Goal: Task Accomplishment & Management: Complete application form

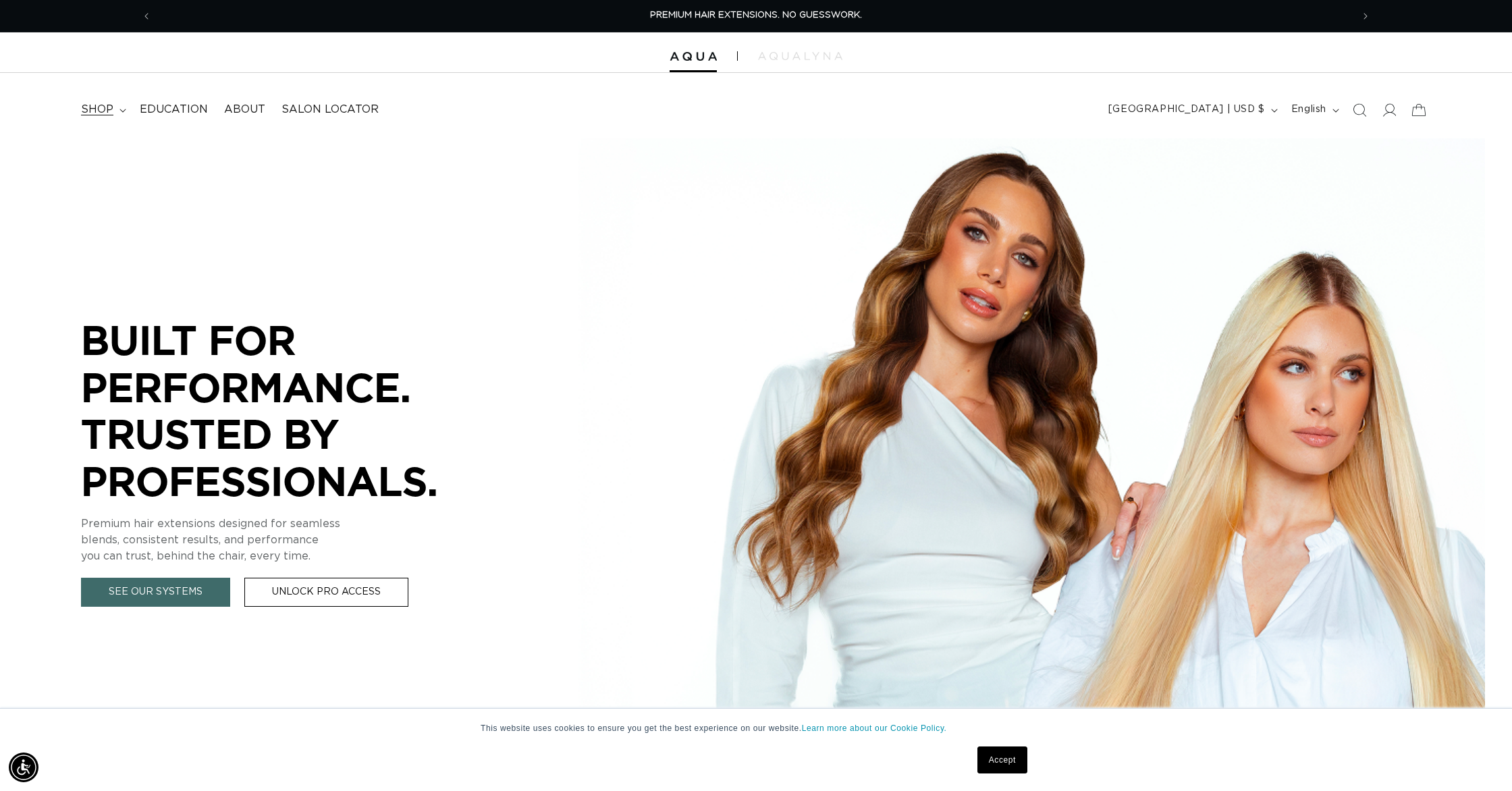
click at [117, 111] on summary "shop" at bounding box center [102, 110] width 59 height 31
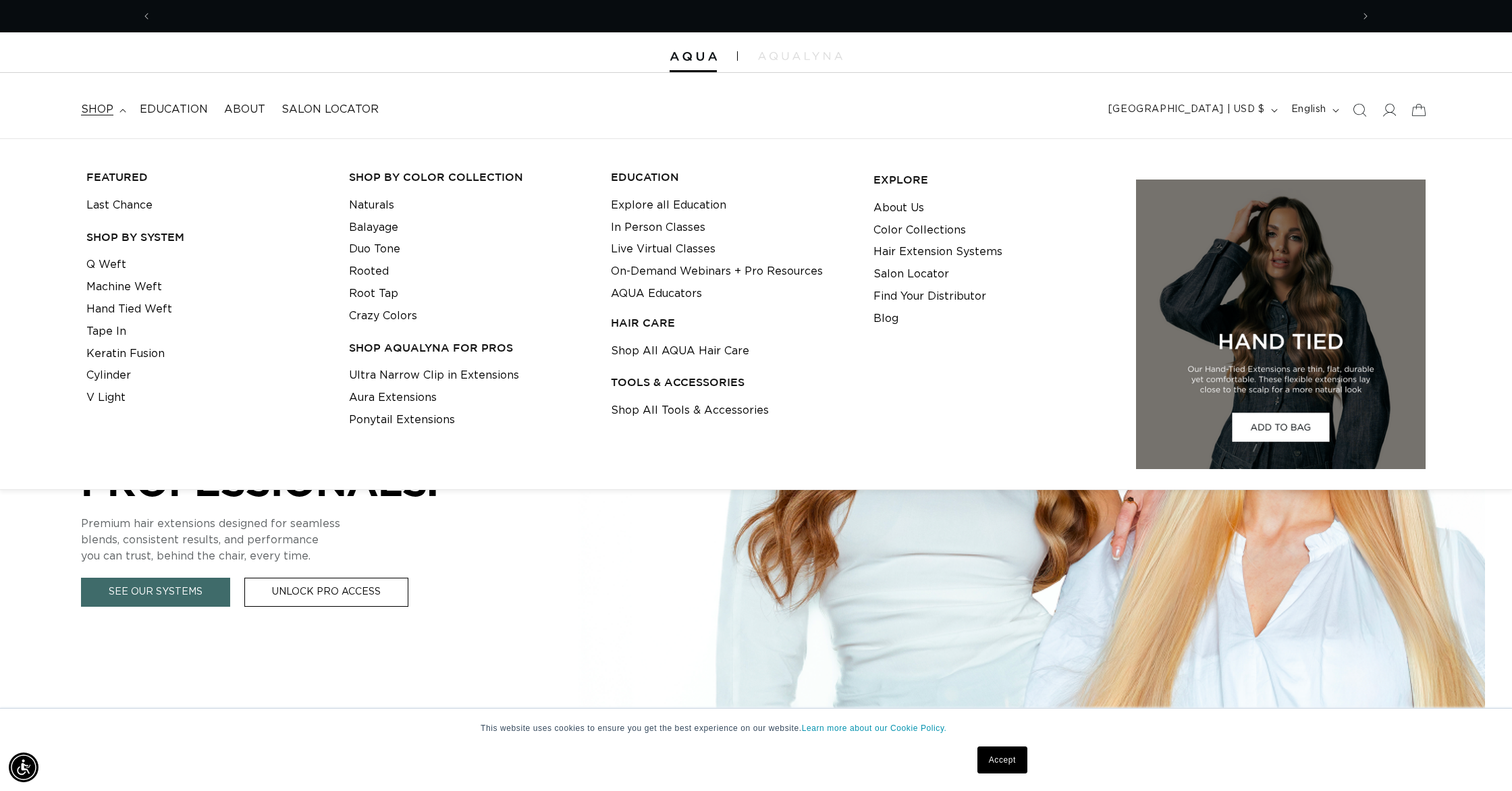
scroll to position [0, 1200]
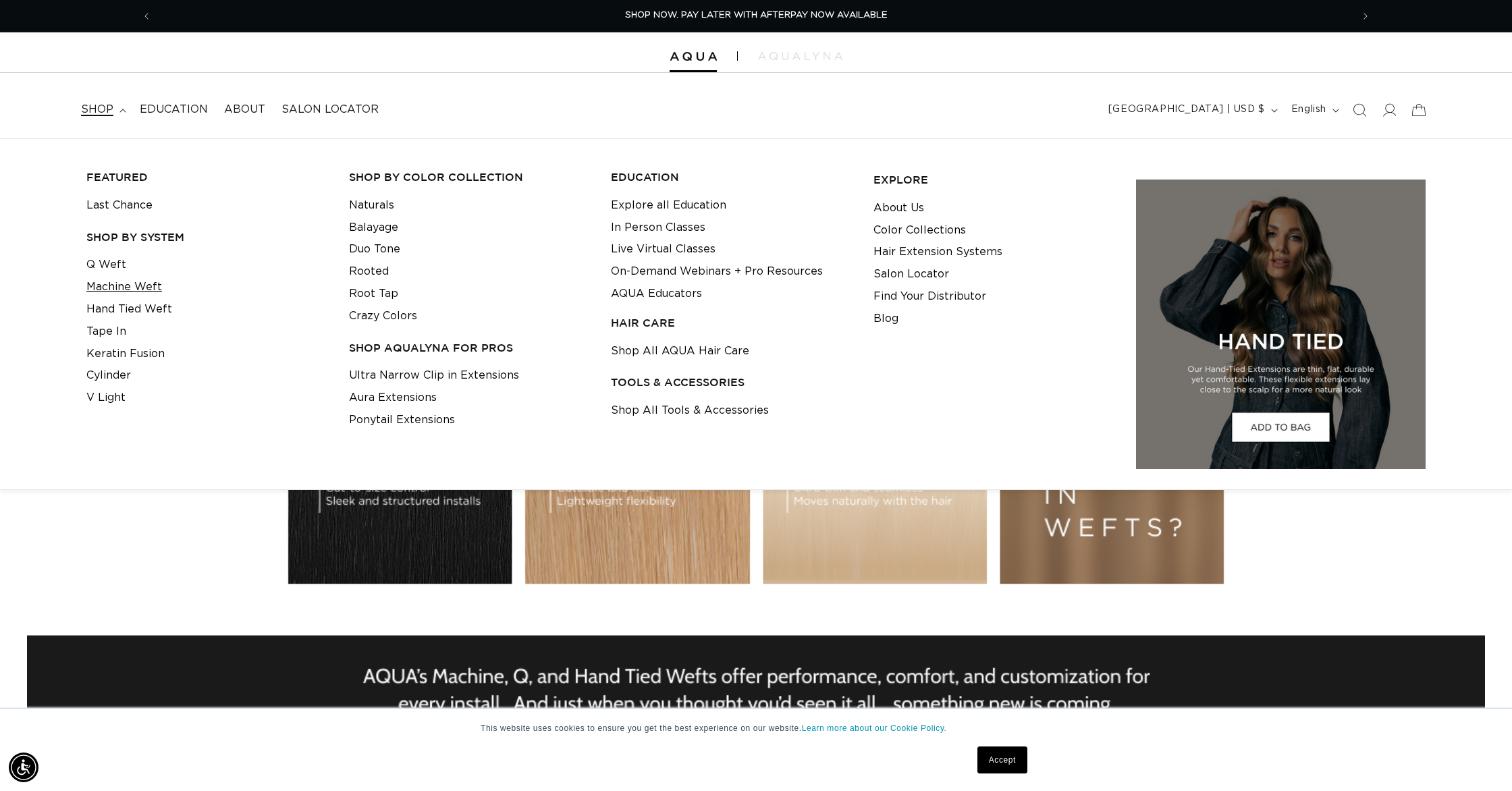
click at [117, 286] on link "Machine Weft" at bounding box center [124, 287] width 76 height 22
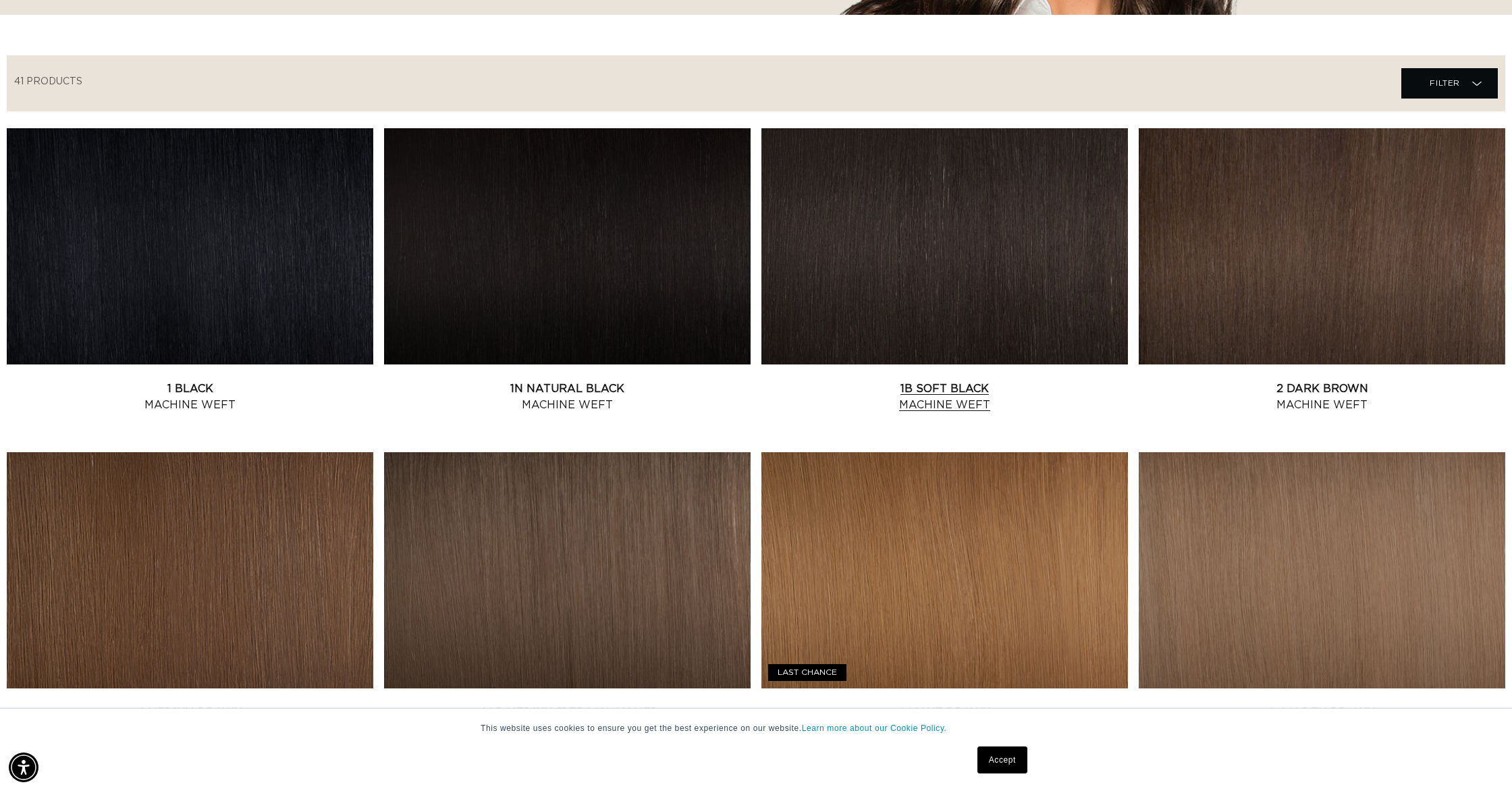
scroll to position [354, 0]
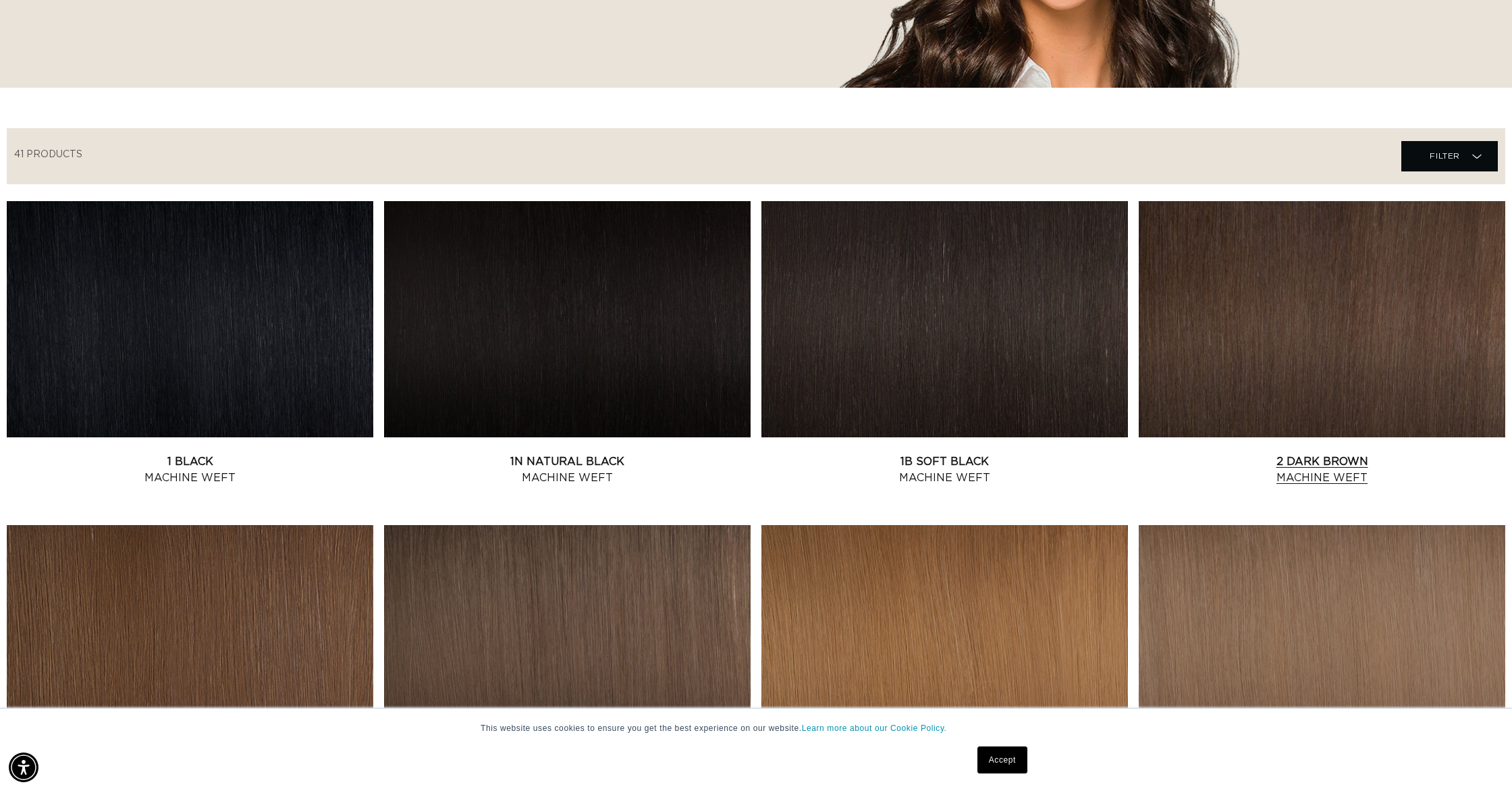
click at [1340, 454] on link "2 Dark Brown Machine Weft" at bounding box center [1322, 470] width 366 height 33
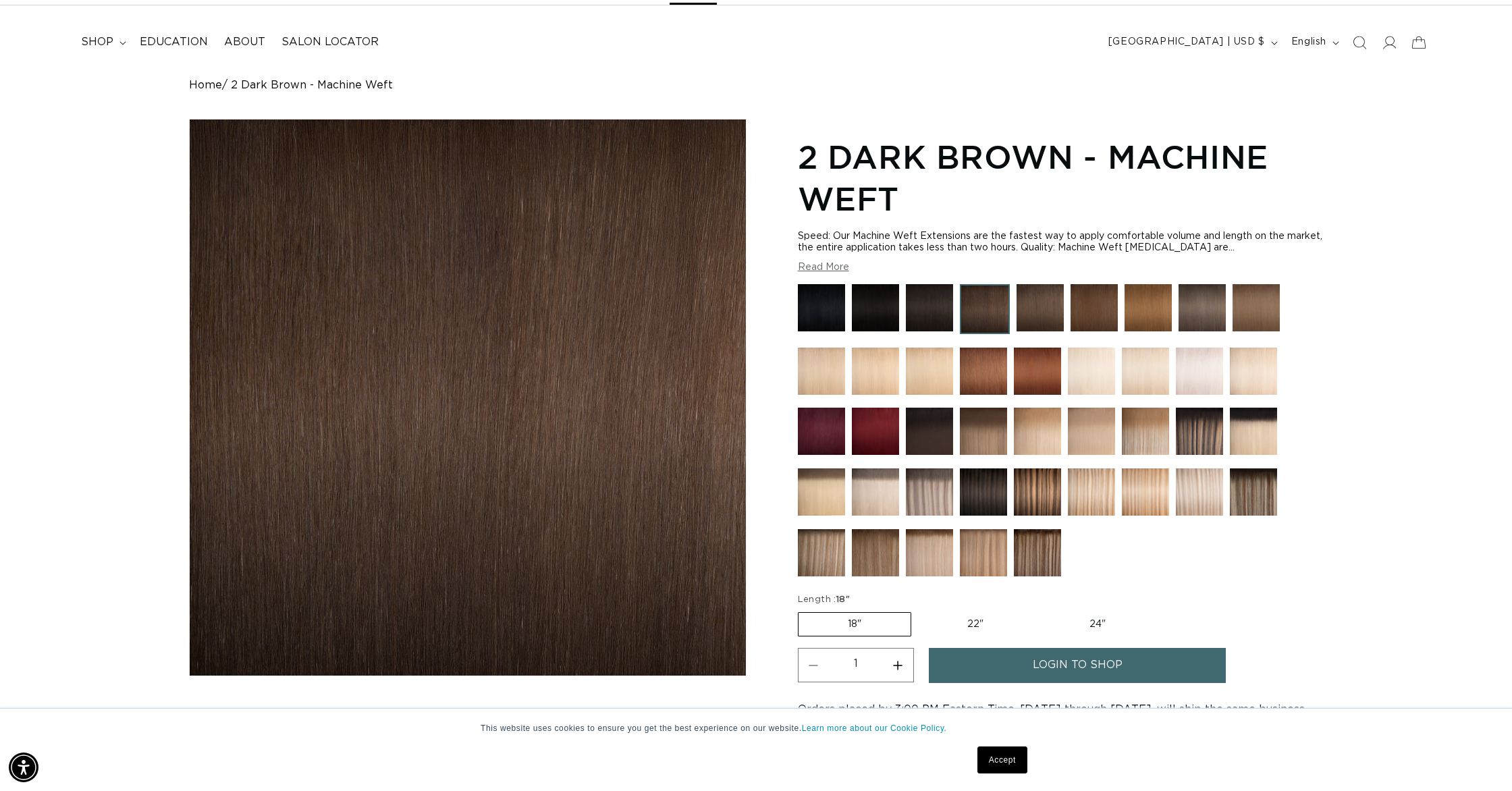
scroll to position [121, 0]
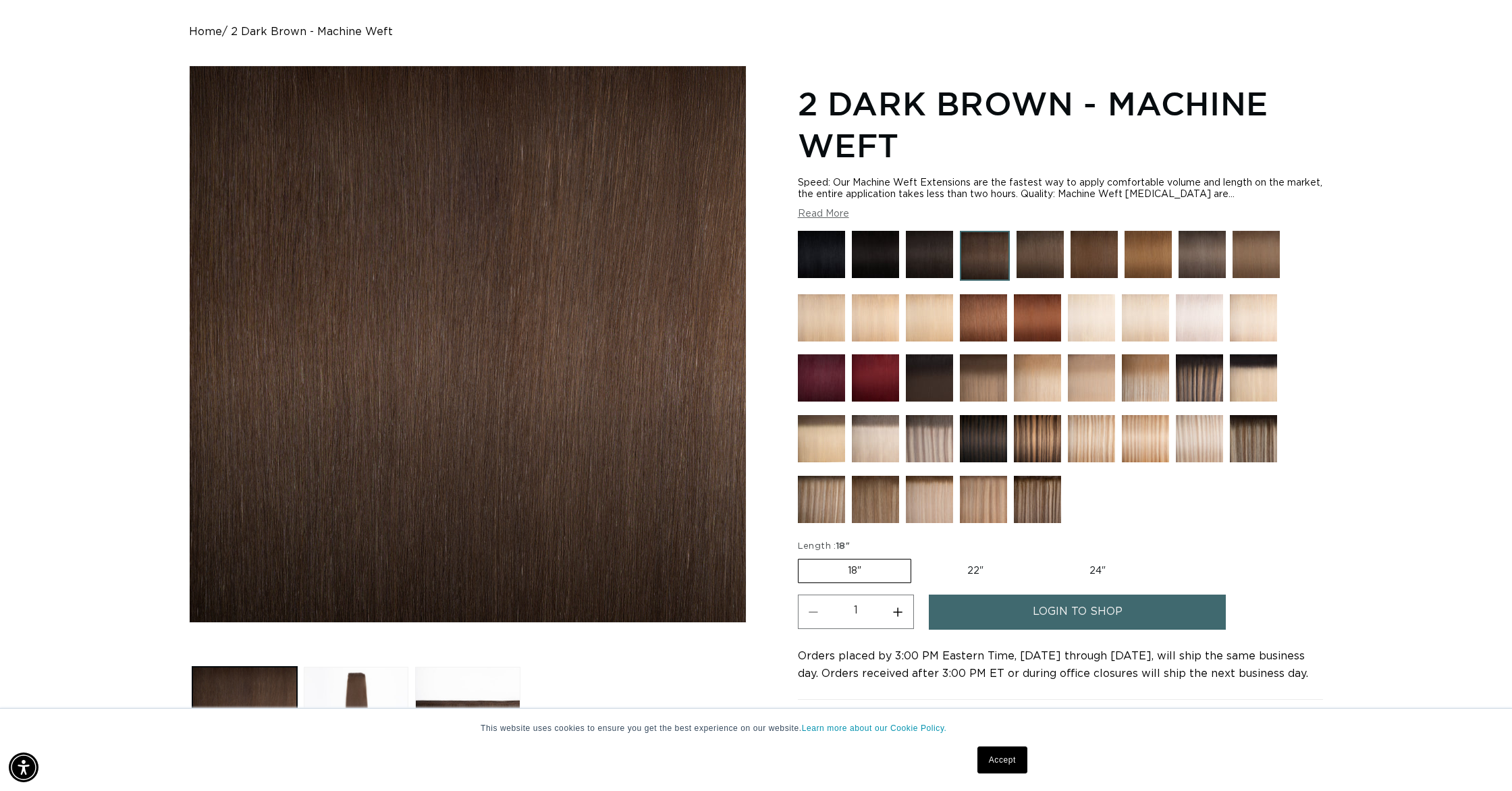
click at [1035, 332] on img at bounding box center [1037, 317] width 47 height 47
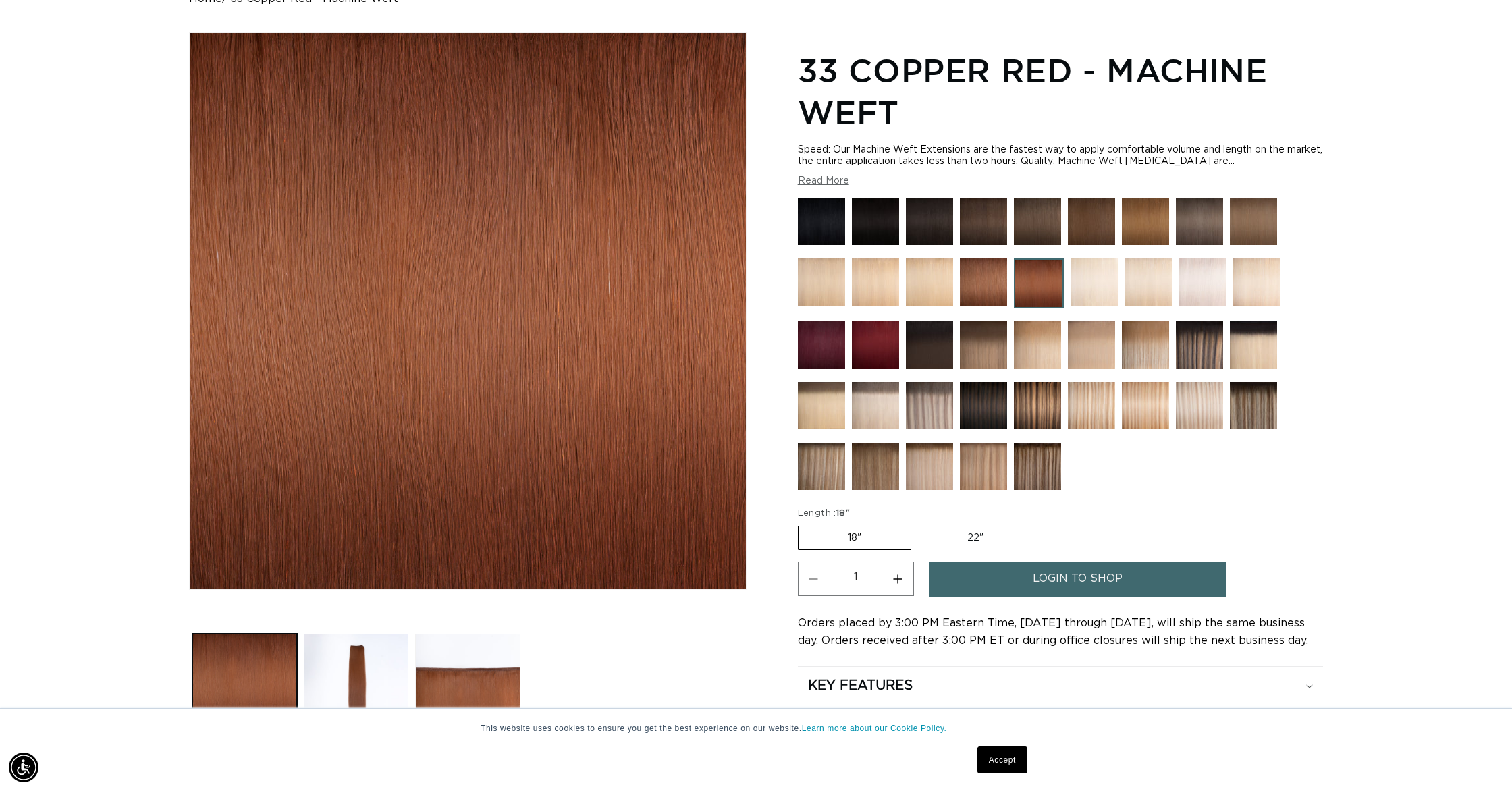
scroll to position [0, 1200]
click at [1046, 577] on span "login to shop" at bounding box center [1078, 579] width 90 height 35
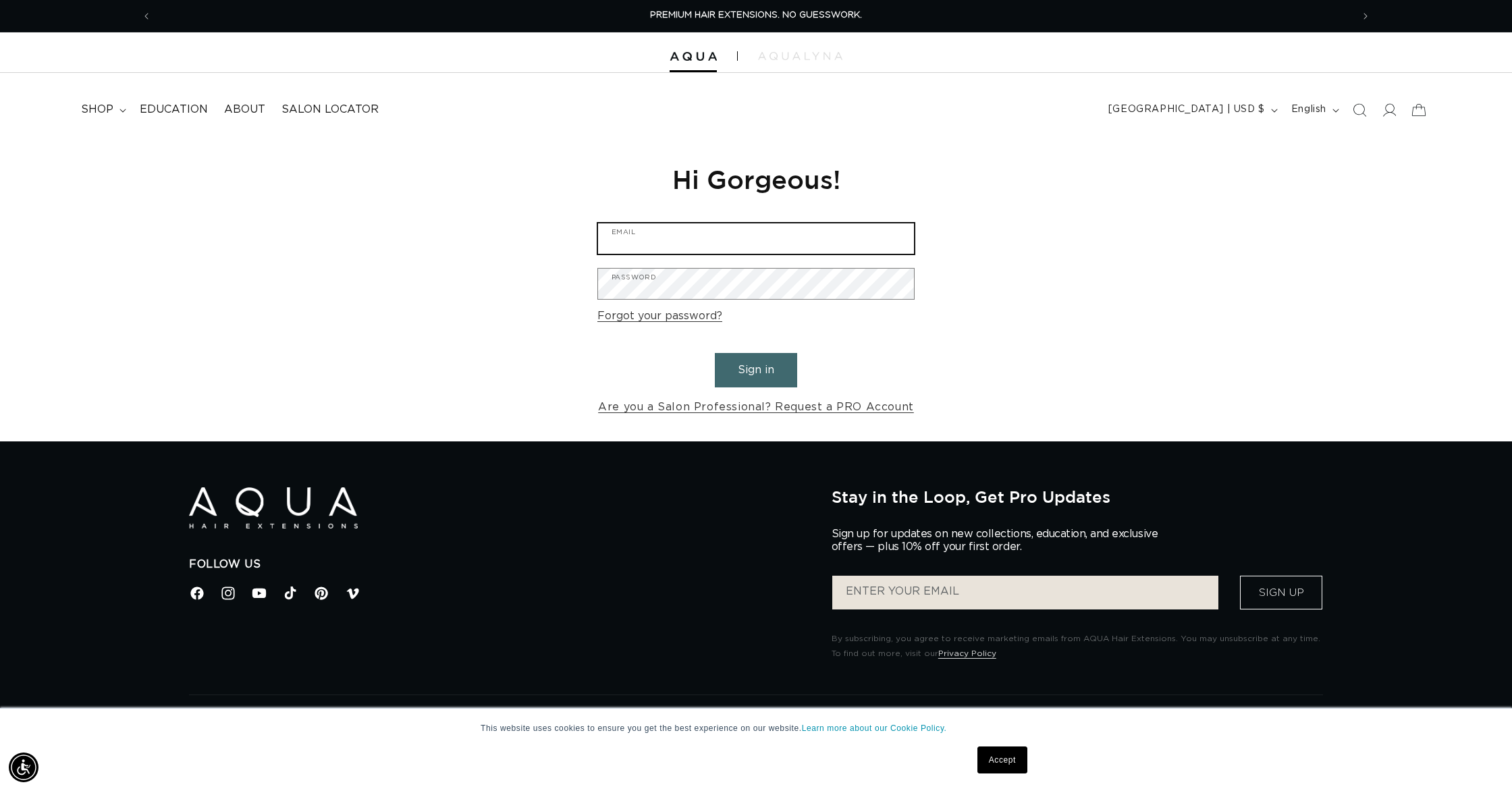
click at [753, 232] on input "Email" at bounding box center [756, 239] width 316 height 31
type input "[EMAIL_ADDRESS][DOMAIN_NAME]"
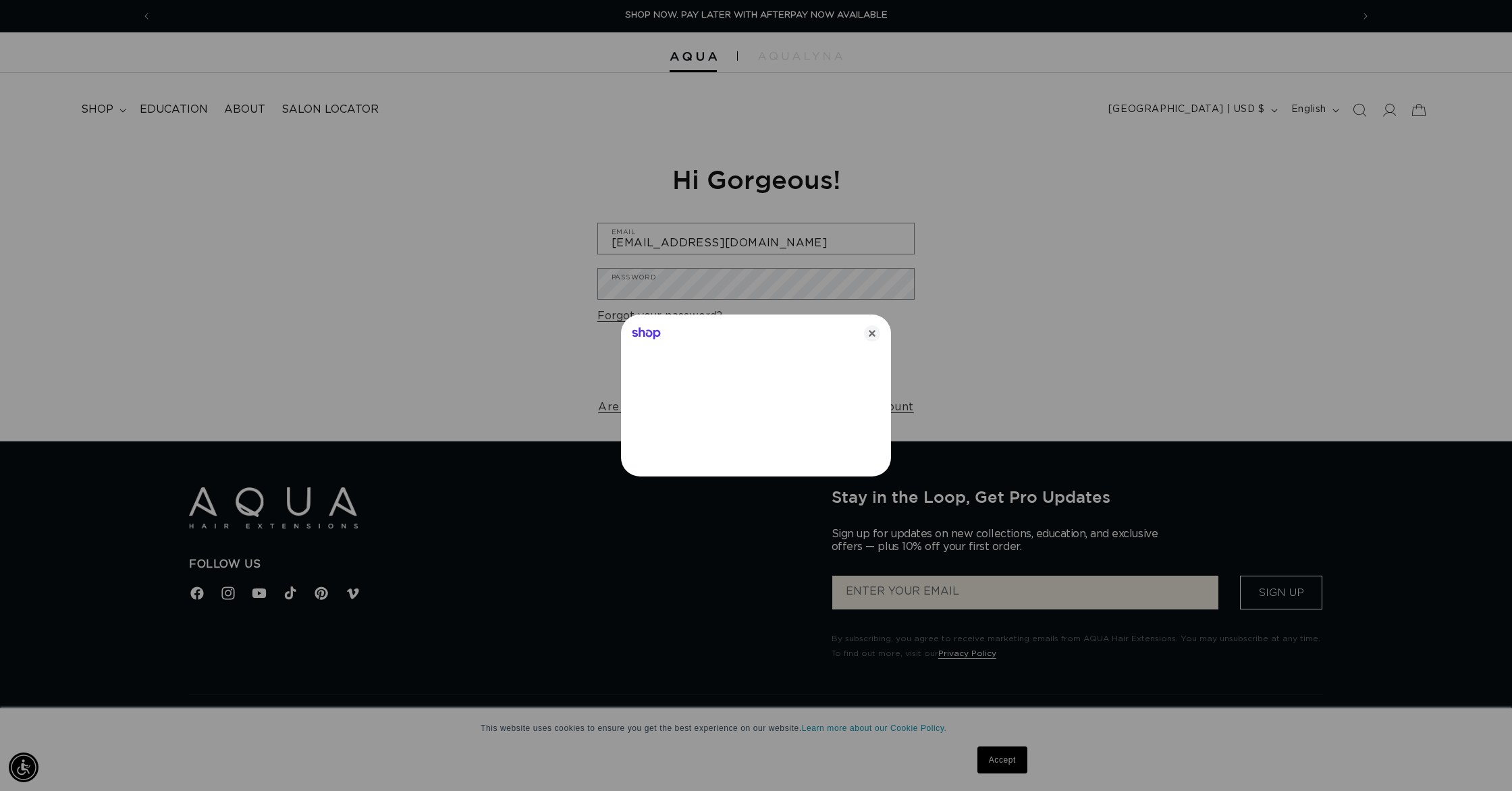
click at [865, 336] on icon "Close" at bounding box center [872, 333] width 16 height 16
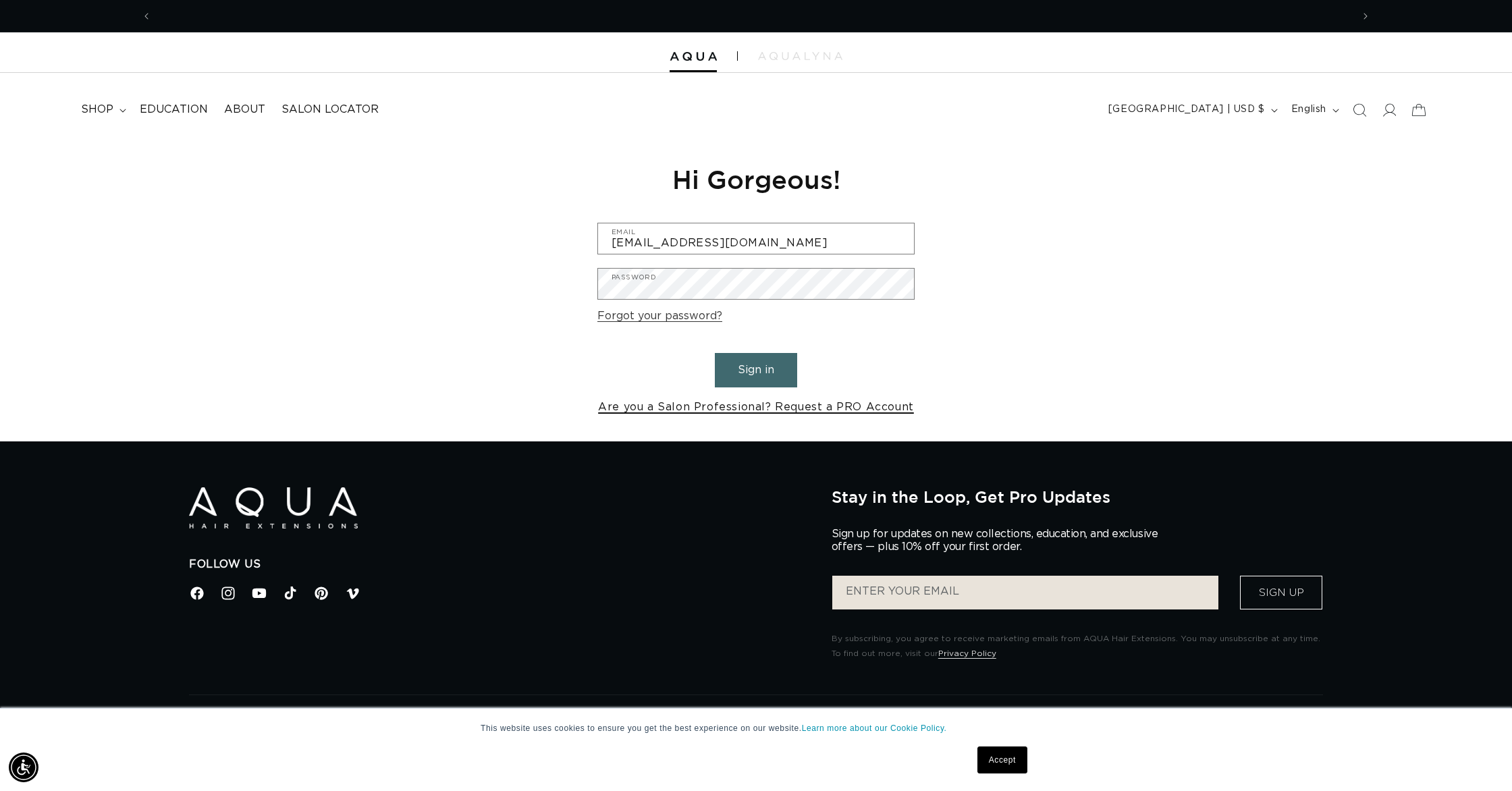
scroll to position [0, 2401]
click at [739, 408] on link "Are you a Salon Professional? Request a PRO Account" at bounding box center [756, 407] width 316 height 19
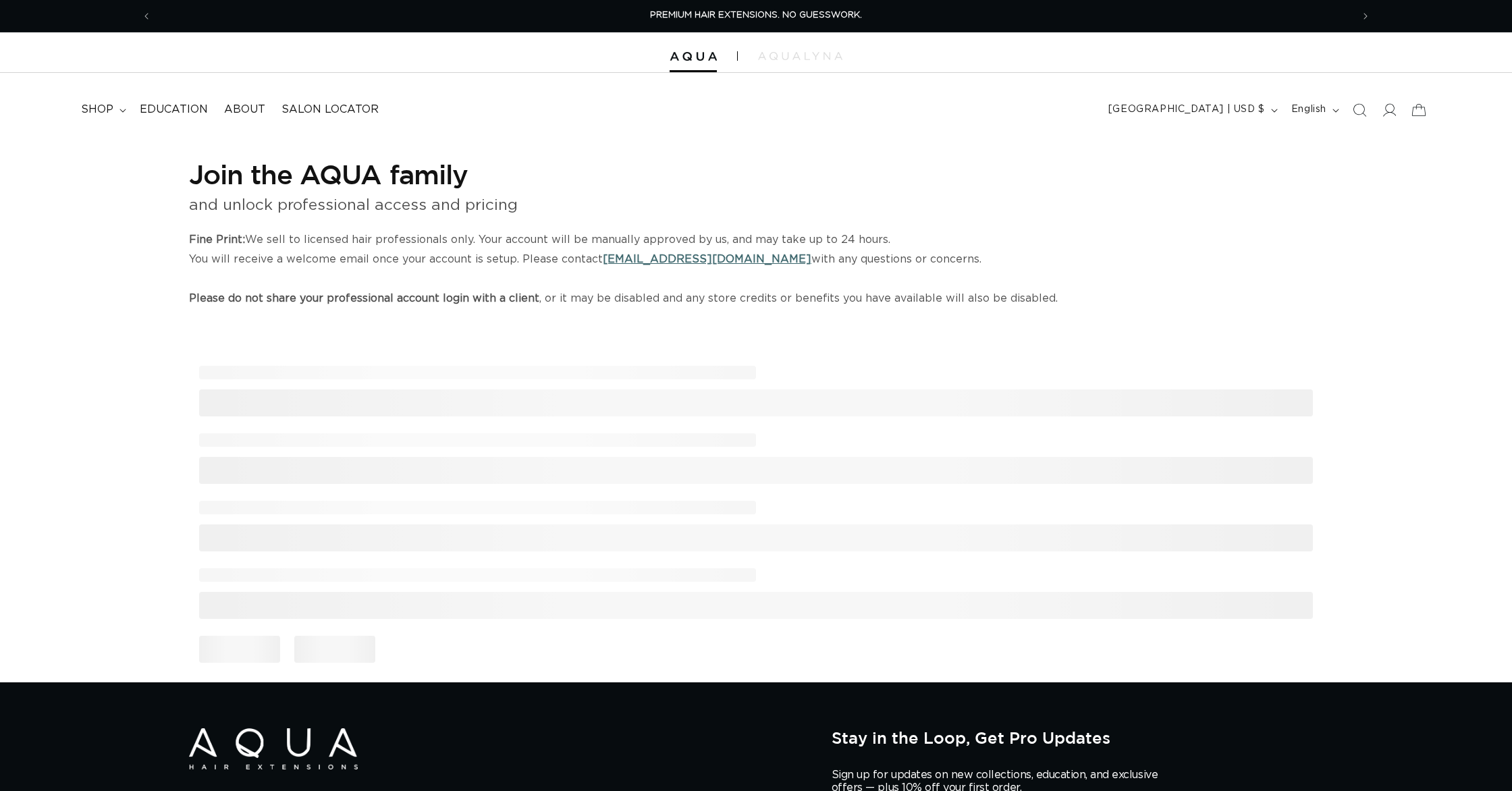
select select "US"
select select "[GEOGRAPHIC_DATA]"
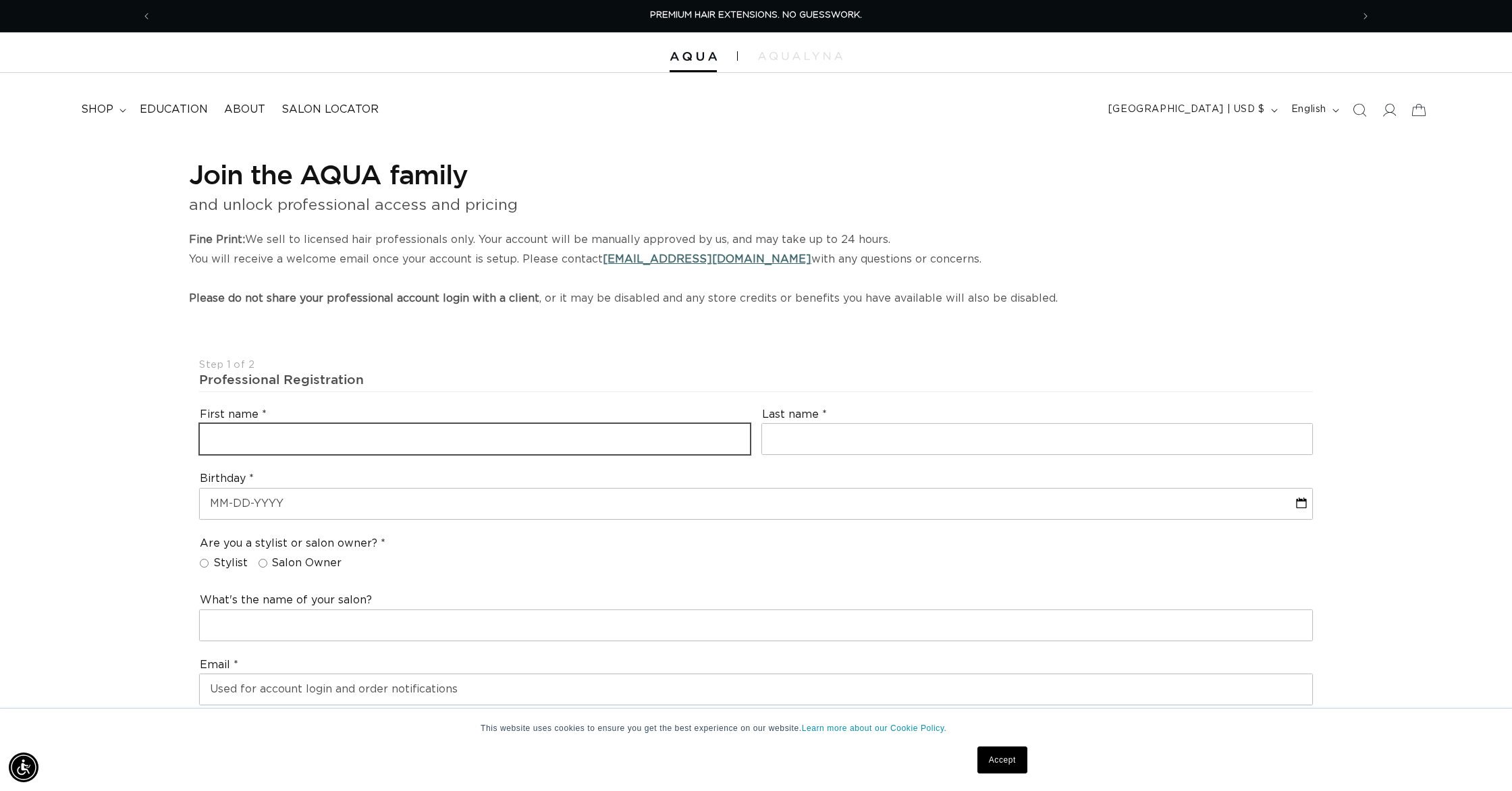
click at [320, 431] on input "text" at bounding box center [475, 439] width 551 height 31
type input "Ryan"
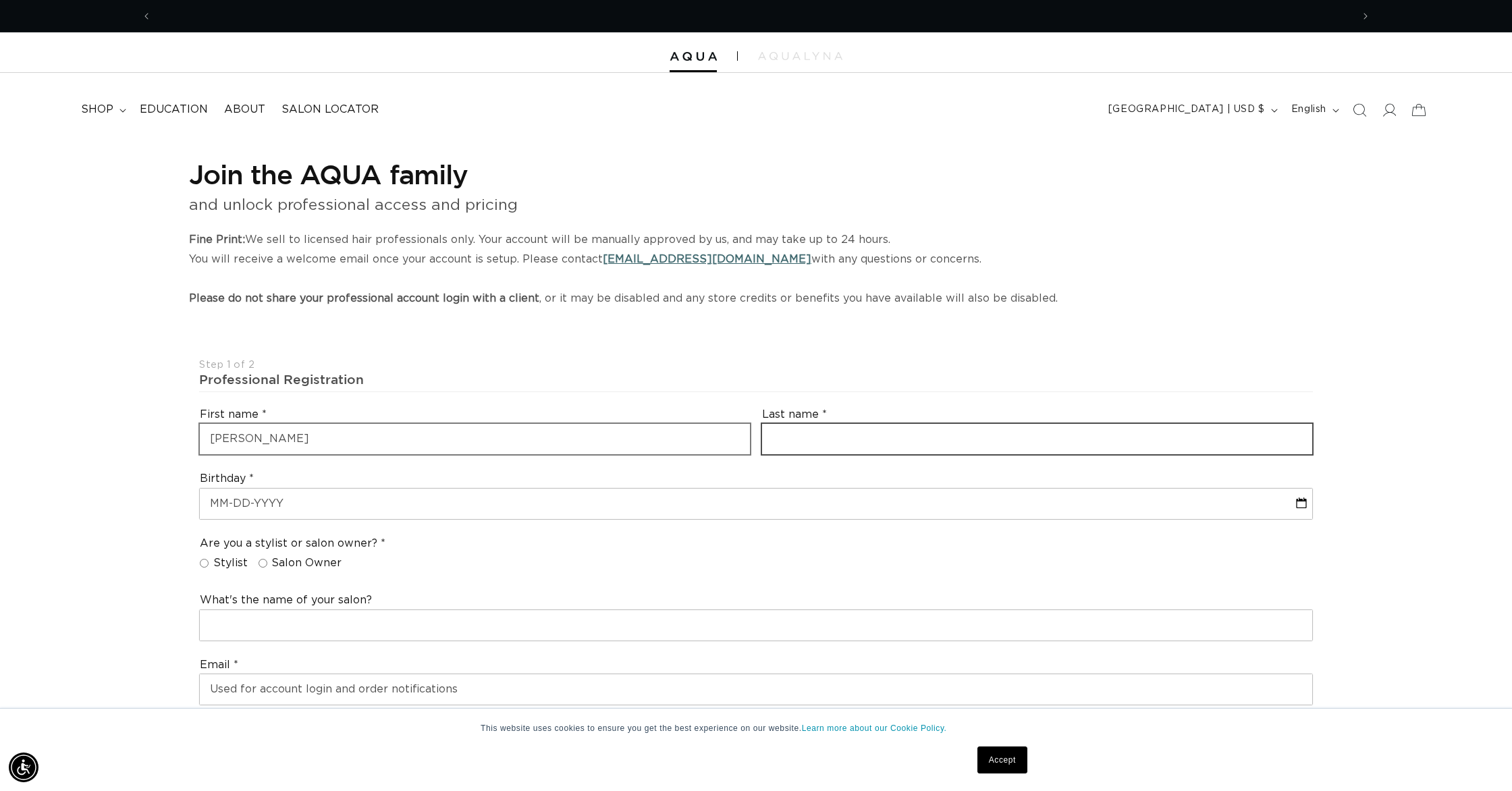
scroll to position [0, 0]
type input "Reeves"
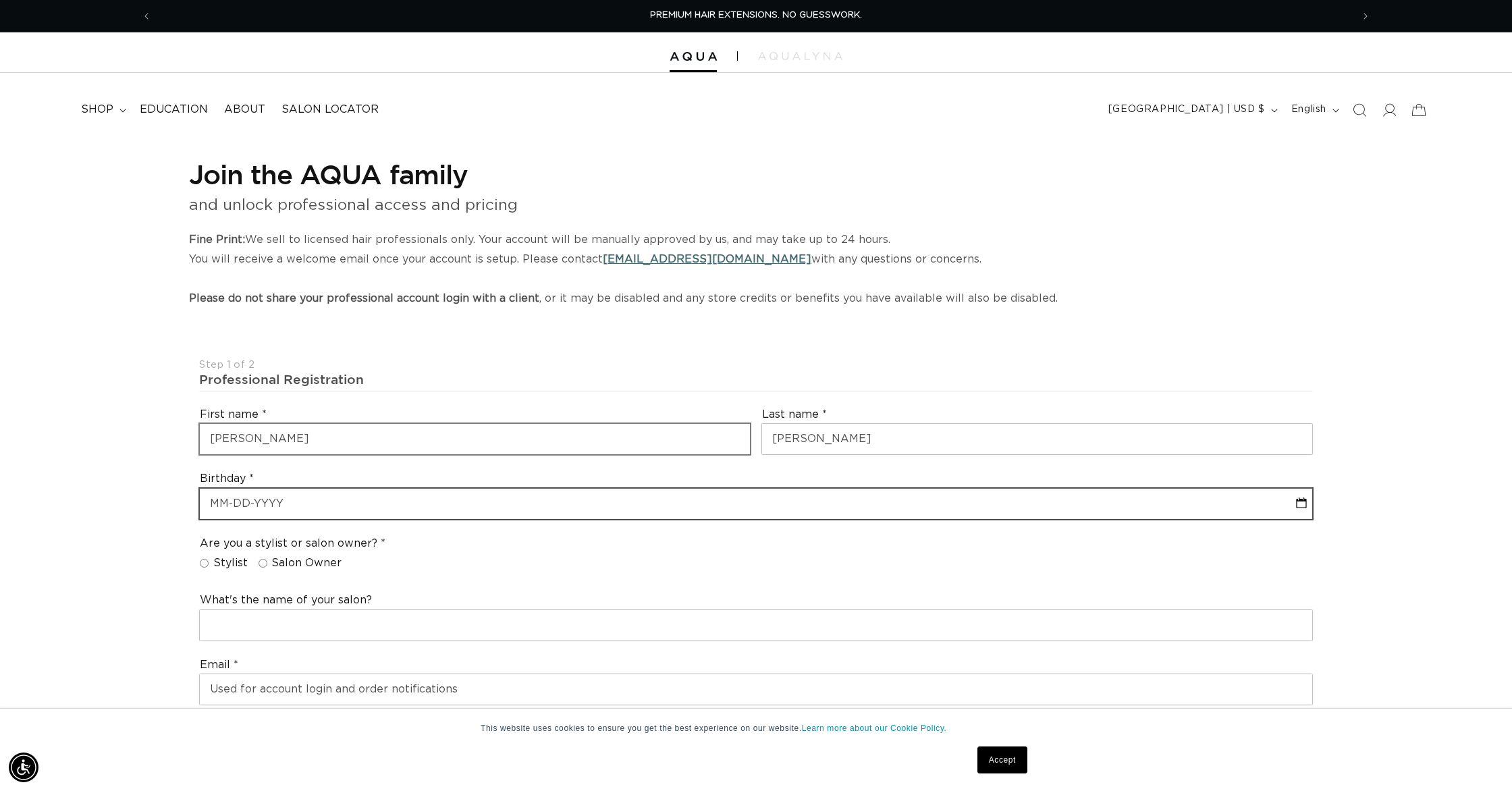
select select "9"
select select "2025"
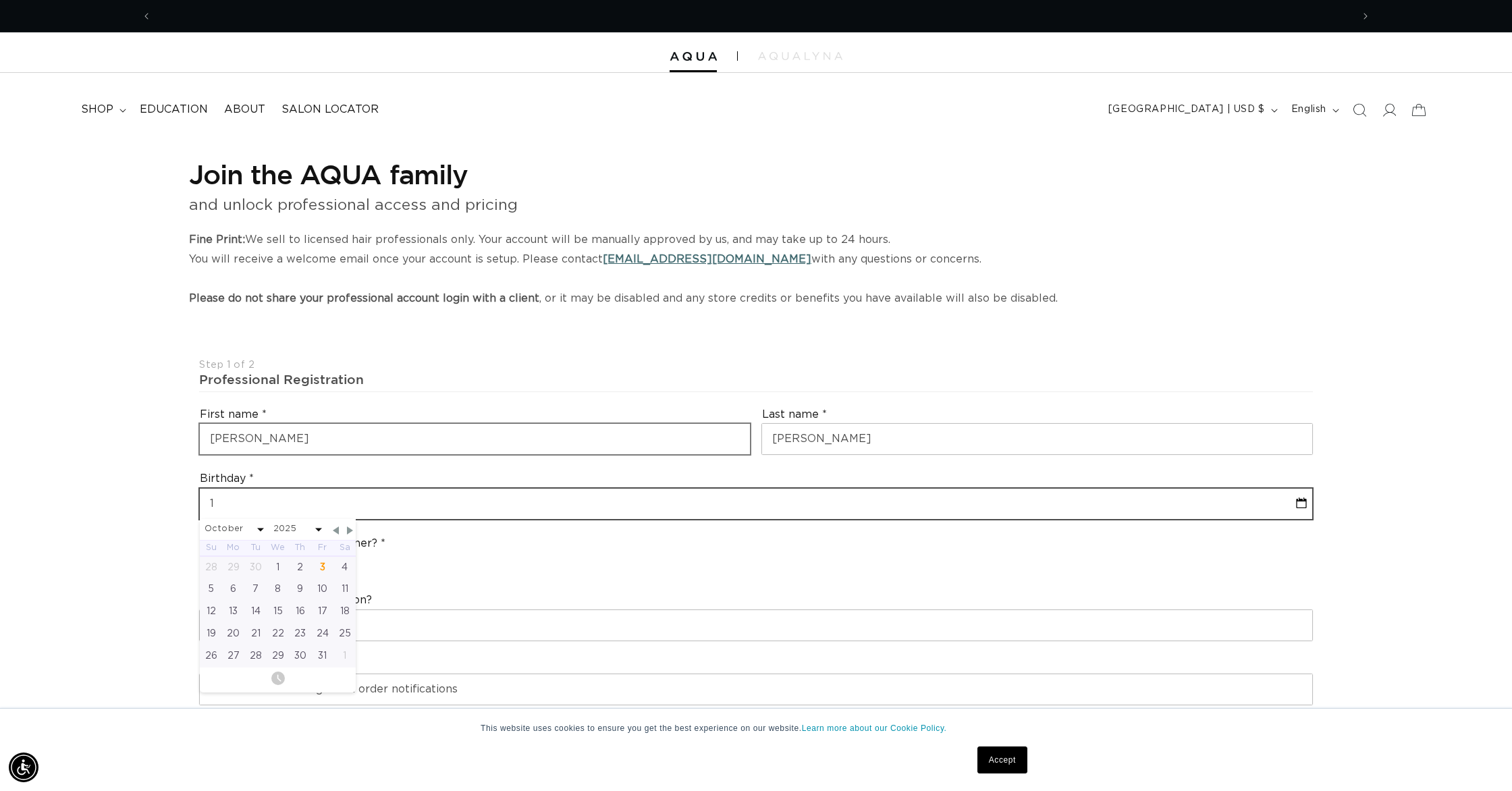
scroll to position [0, 1200]
type input "10-04"
select select "9"
select select "2025"
type input "10-04-90"
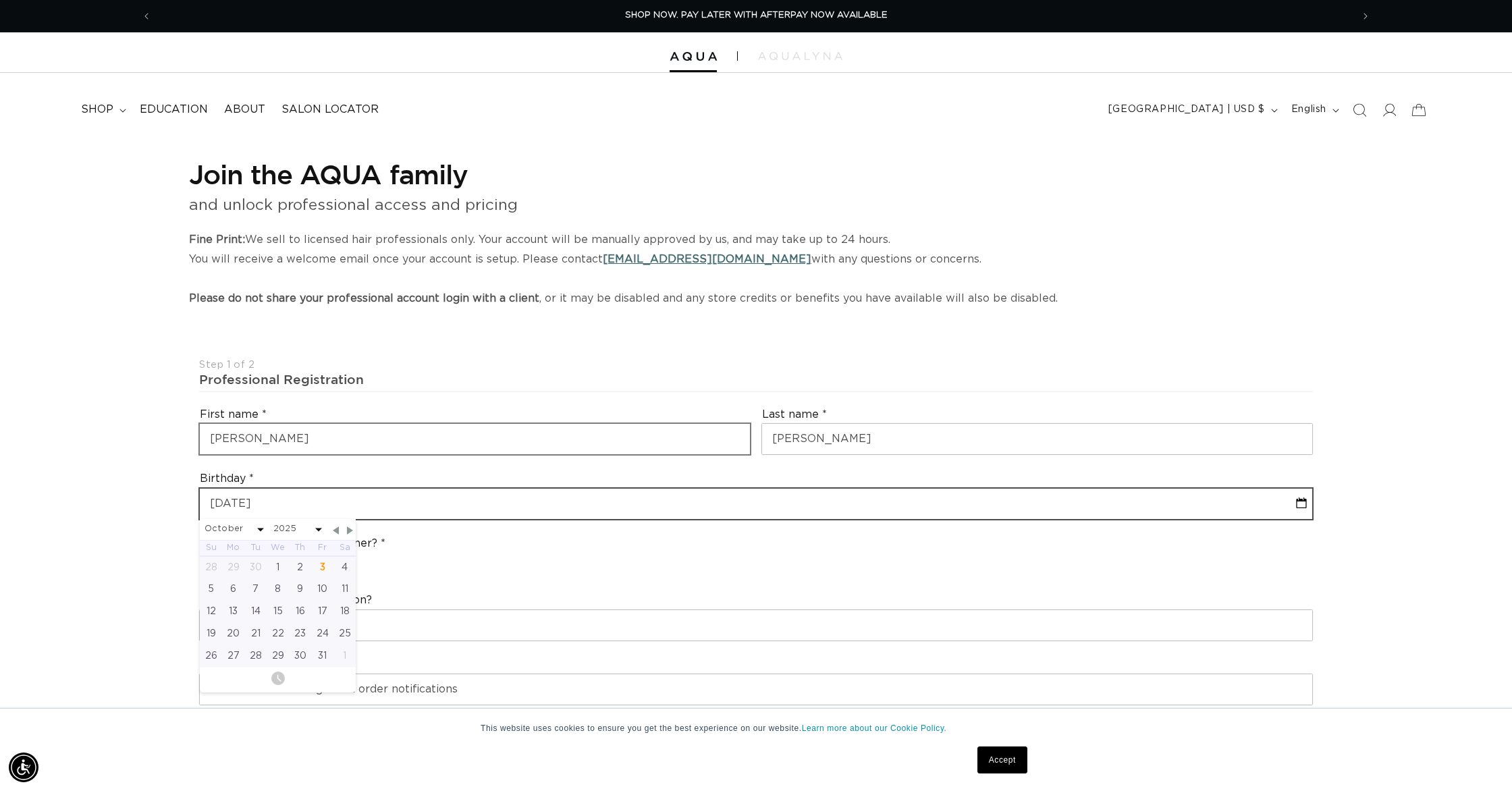
select select "9"
select select "2025"
type input "10-04-"
select select "9"
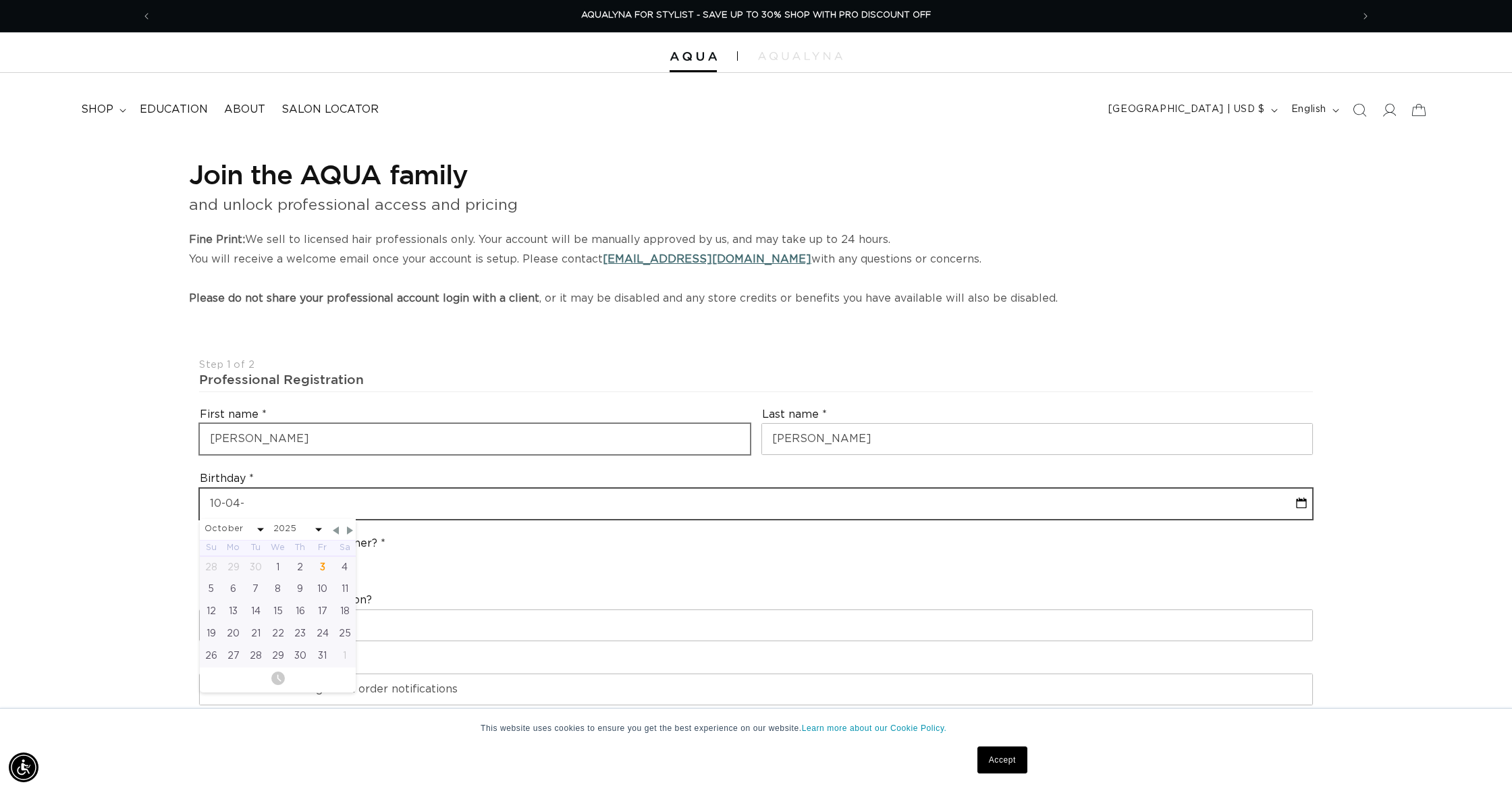
select select "2025"
type input "10-04-1"
select select "9"
select select "2025"
type input "10-04-11"
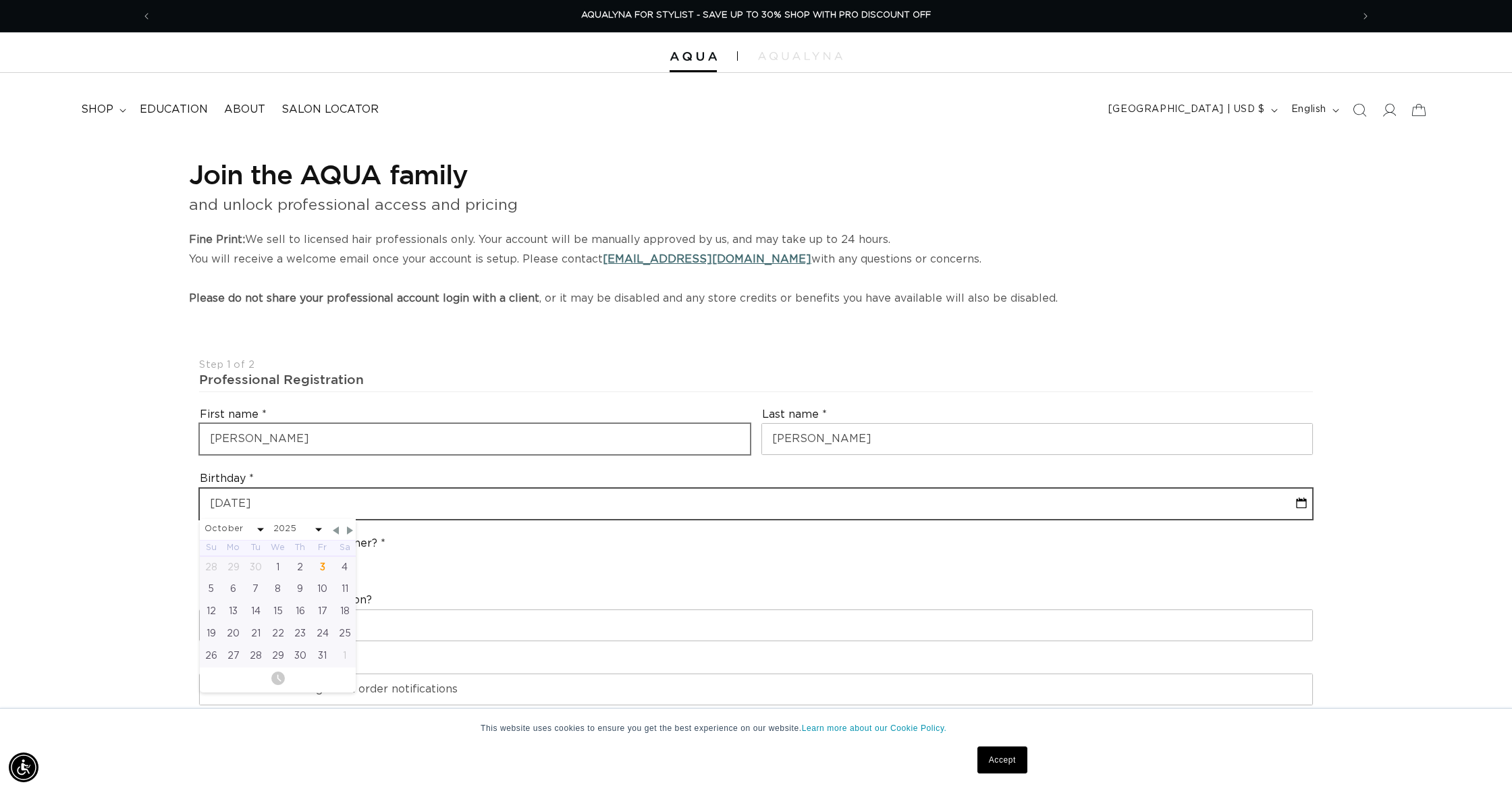
select select "9"
select select "2025"
type input "10-04-119"
select select "9"
select select "2025"
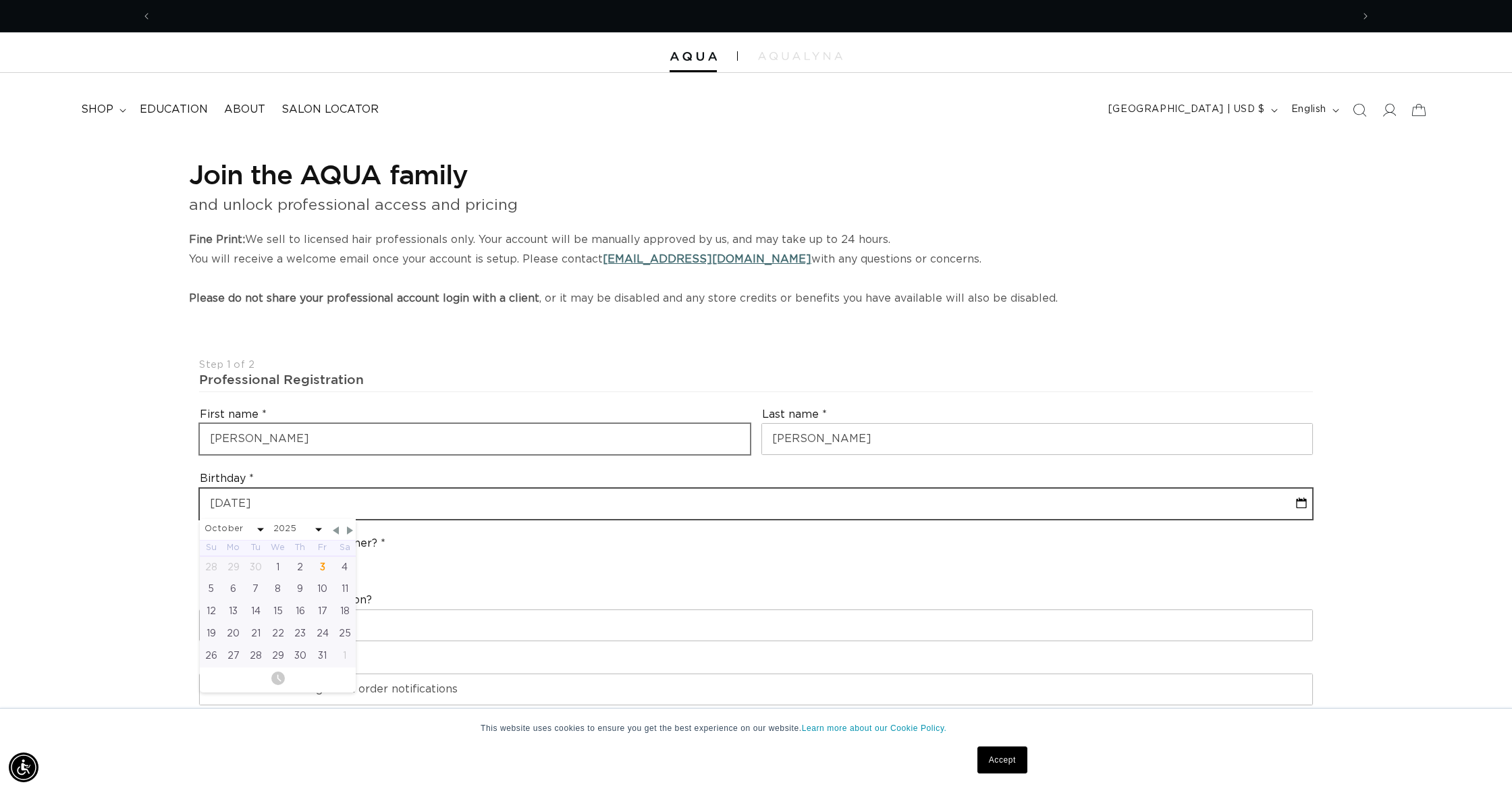
scroll to position [0, 0]
type input "10-04-1"
select select "9"
select select "2025"
type input "10-04-1990"
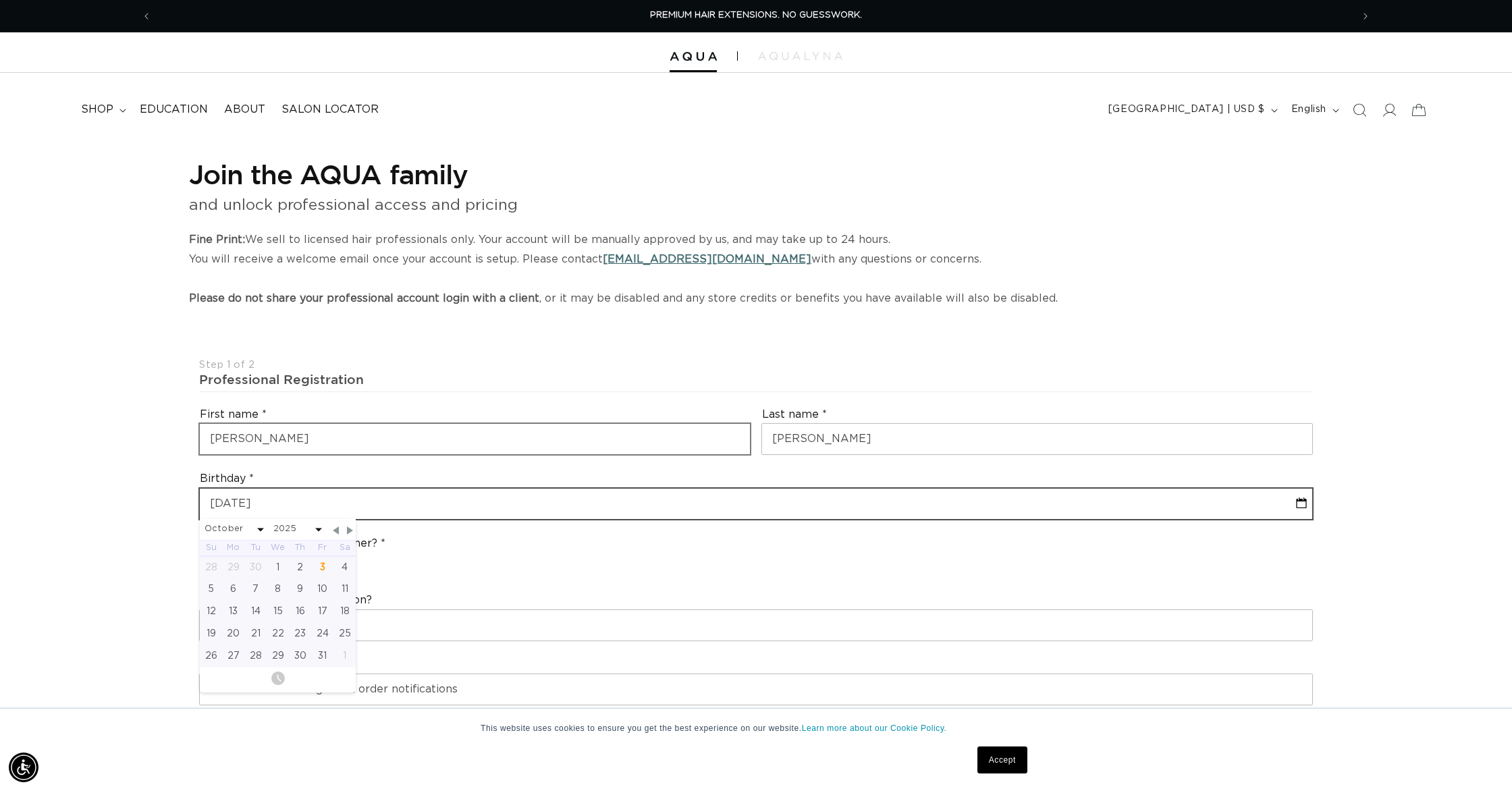
select select "9"
select select "1990"
type input "10-04-1990"
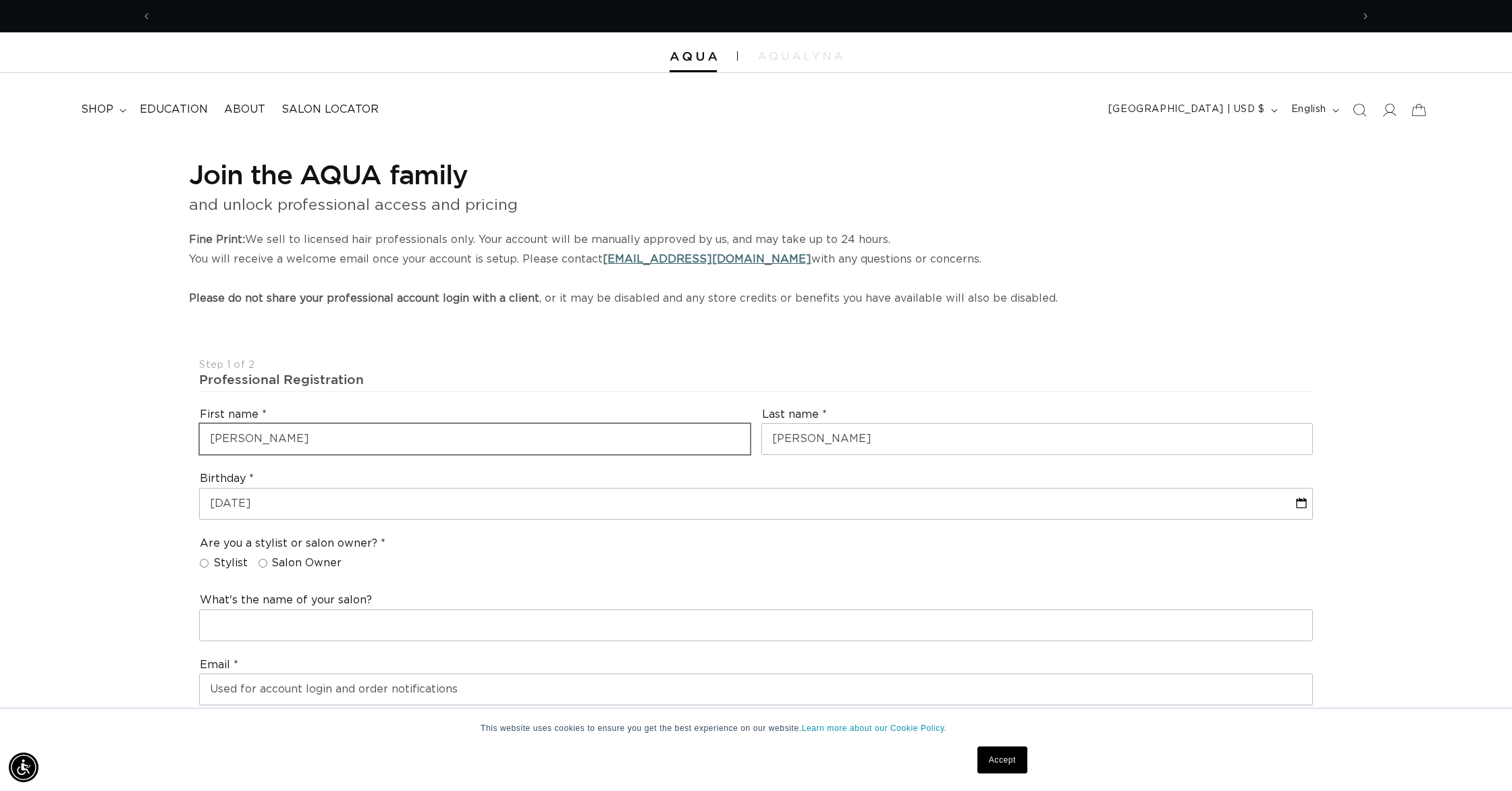
scroll to position [0, 1200]
drag, startPoint x: 201, startPoint y: 561, endPoint x: 244, endPoint y: 582, distance: 47.9
click at [201, 561] on input "Stylist" at bounding box center [203, 563] width 9 height 9
radio input "true"
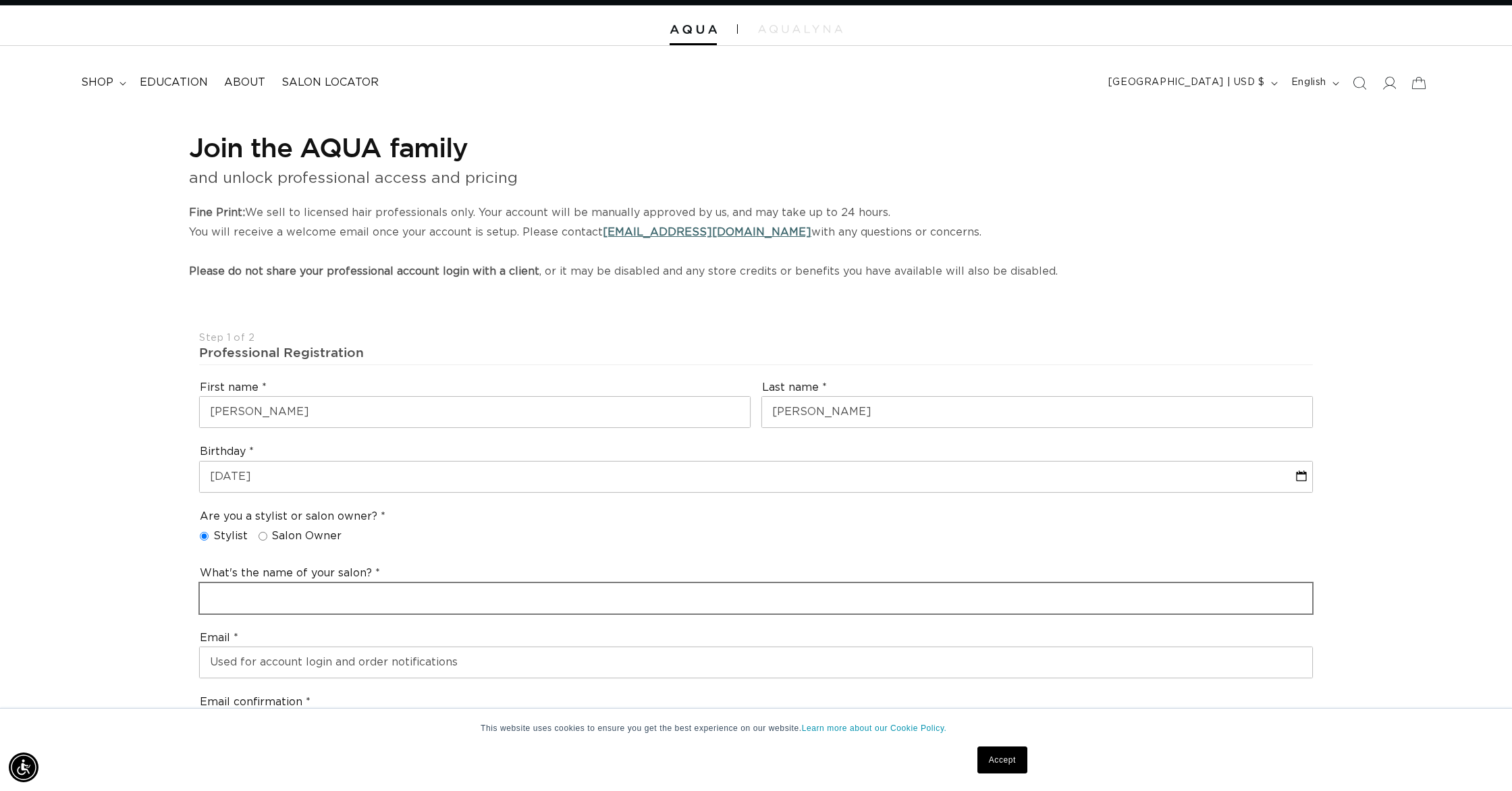
scroll to position [0, 2401]
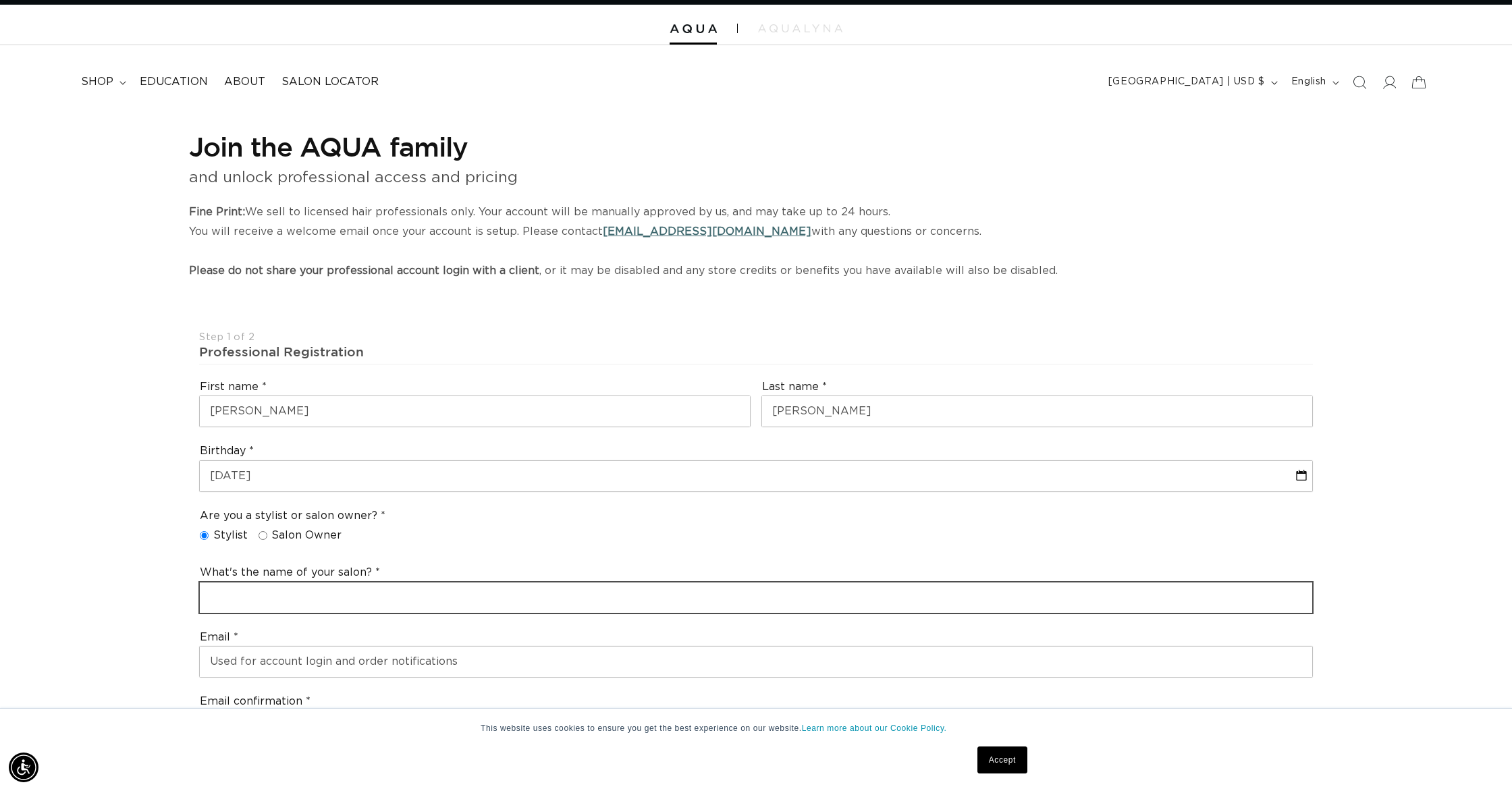
click at [397, 601] on input "text" at bounding box center [756, 597] width 1113 height 31
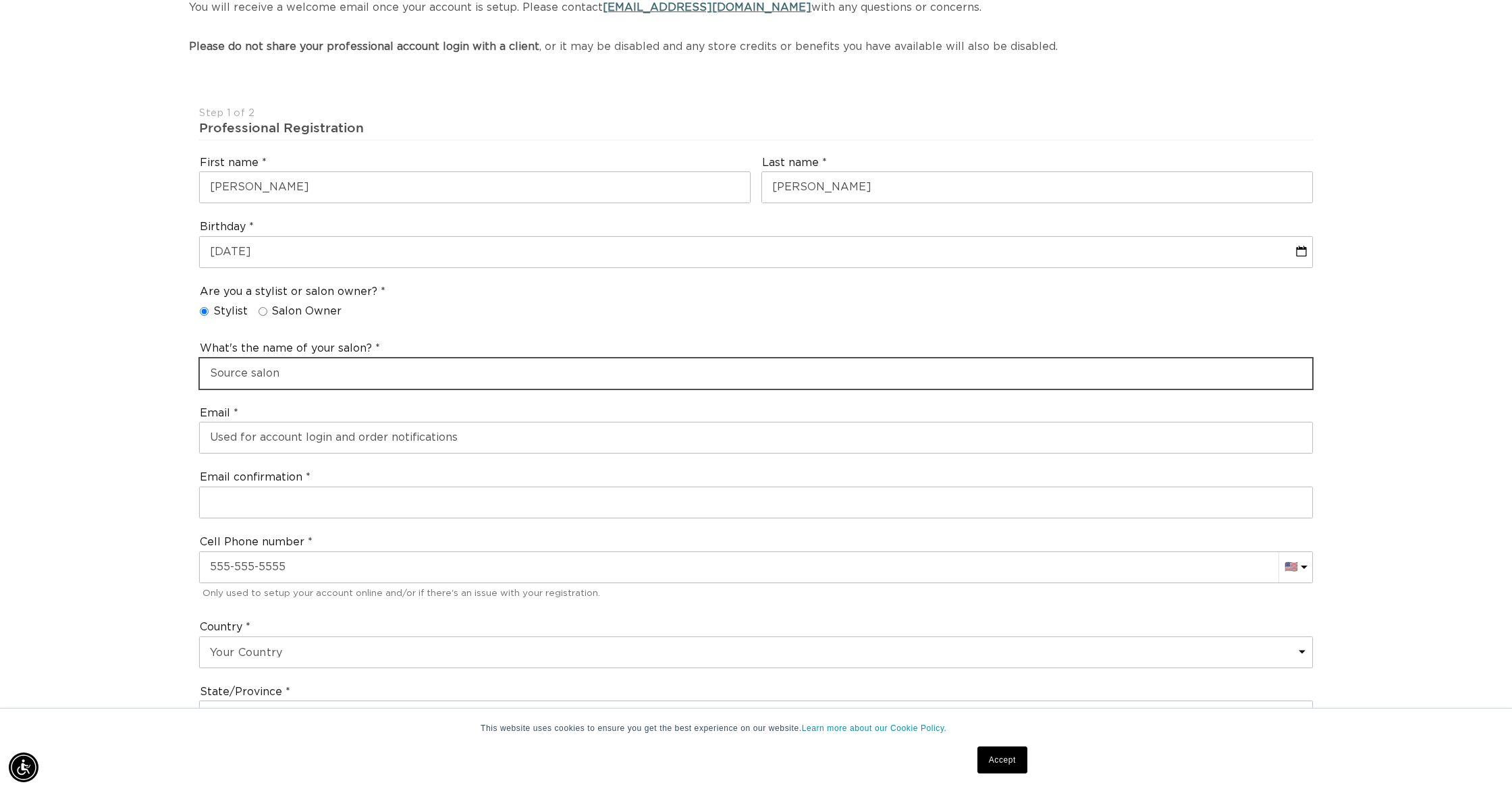
scroll to position [0, 1200]
type input "Source salon"
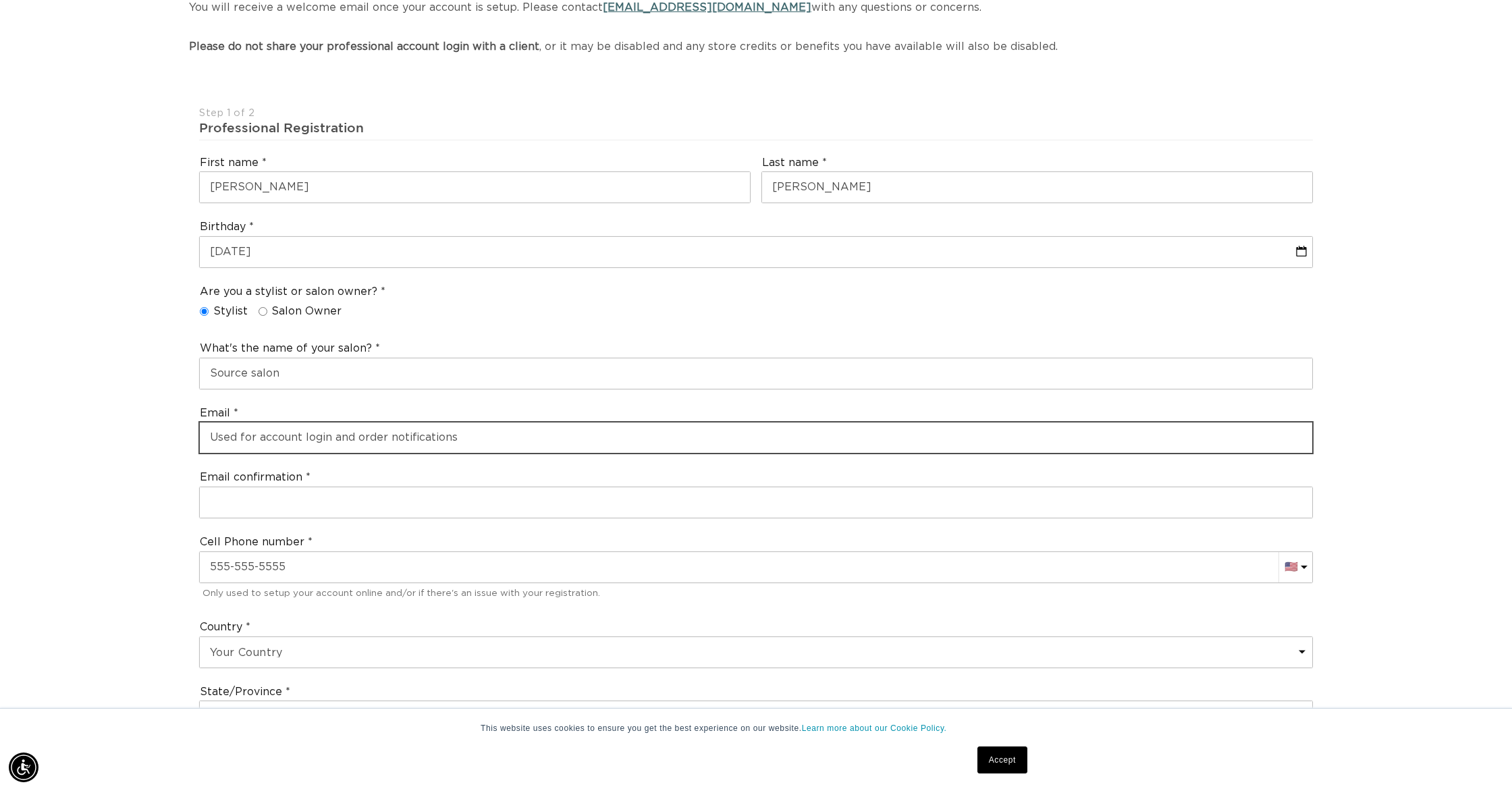
click at [277, 446] on input "email" at bounding box center [756, 438] width 1113 height 31
type input "ryan_reeves29@yahoo.com"
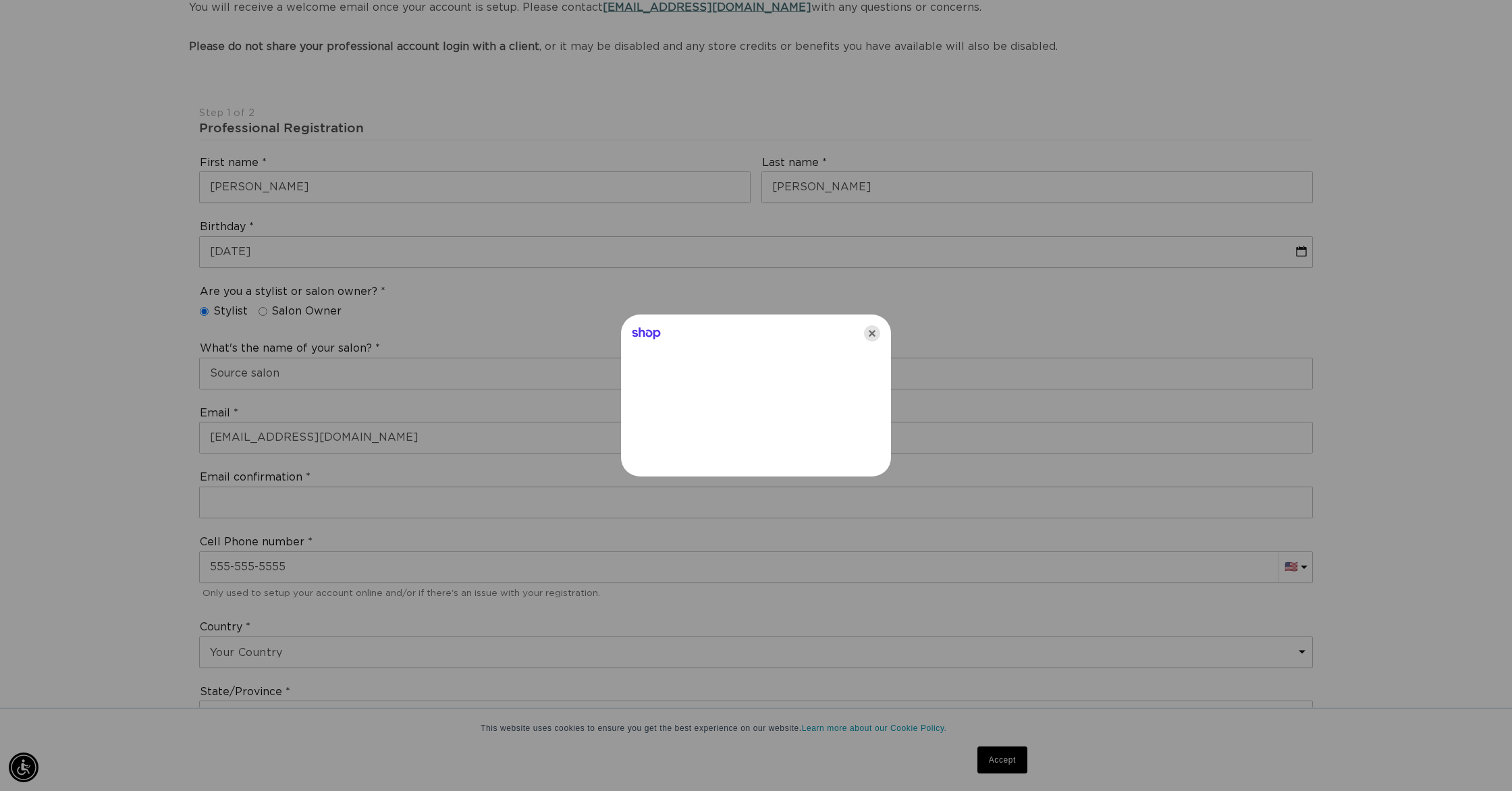
scroll to position [0, 0]
click at [875, 335] on icon "Close" at bounding box center [872, 333] width 16 height 16
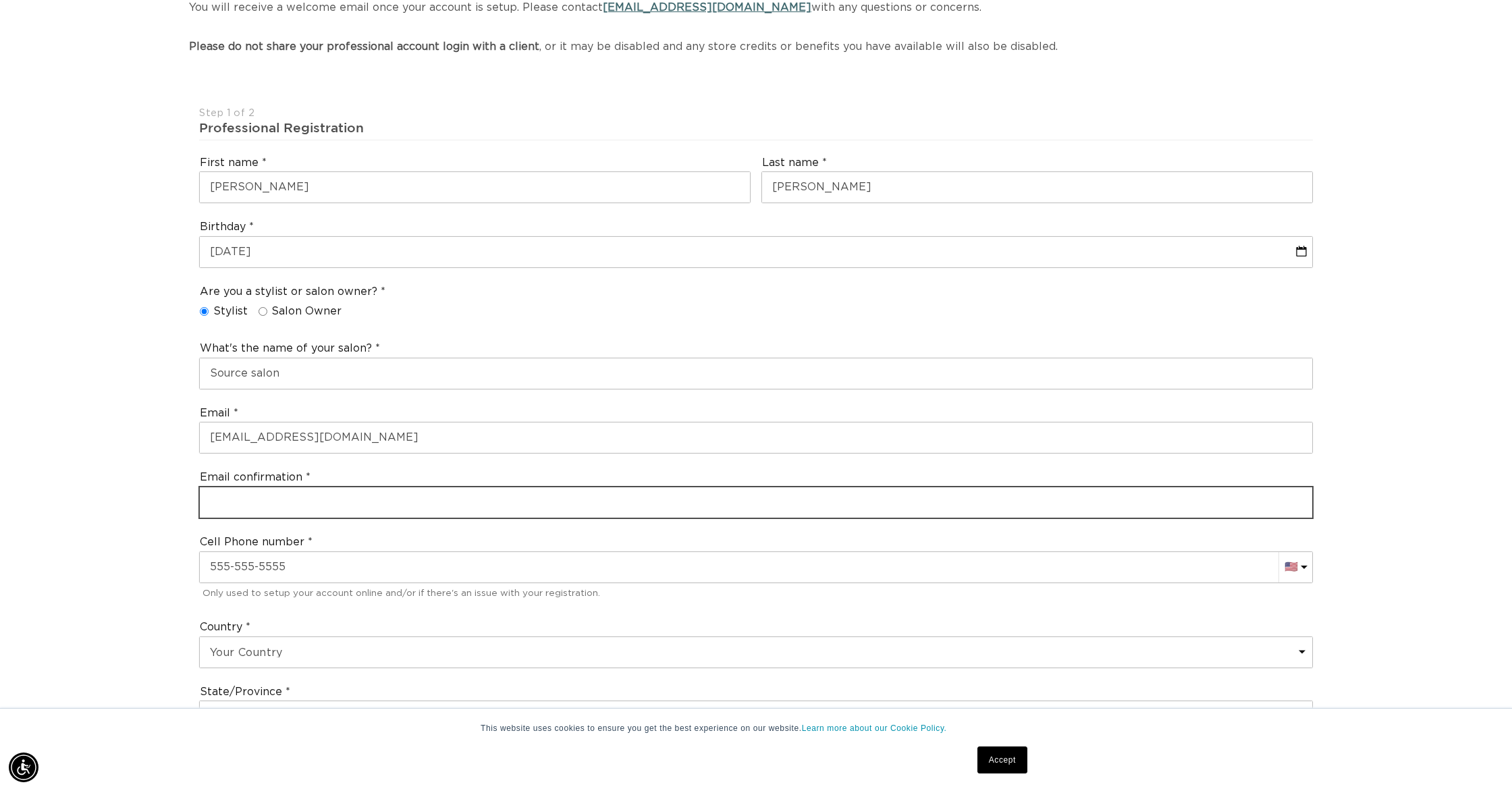
click at [296, 502] on input "email" at bounding box center [756, 502] width 1113 height 31
click at [248, 507] on input "email" at bounding box center [756, 502] width 1113 height 31
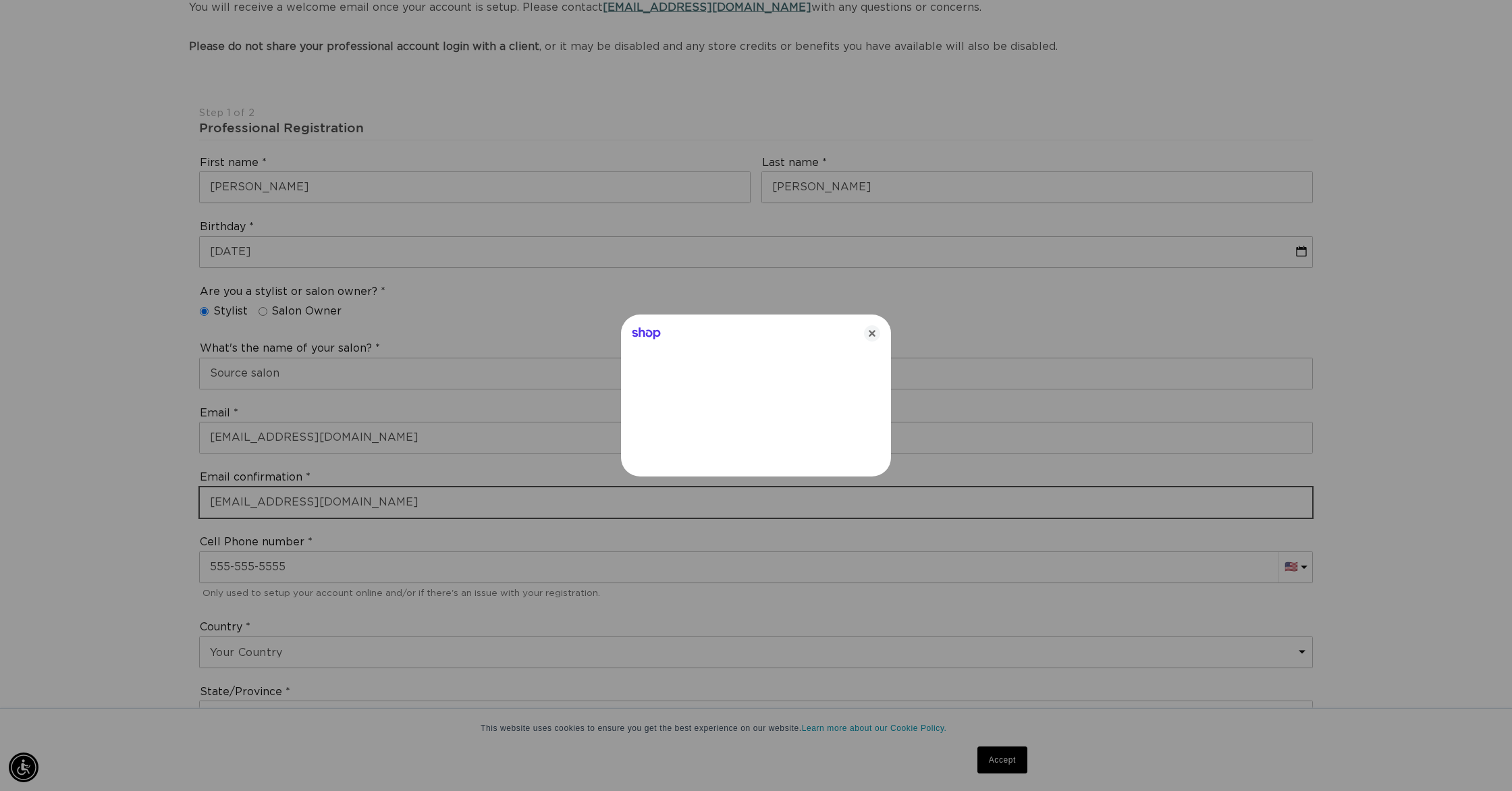
type input "ryan_reeves29@yahoo.com"
click at [879, 332] on icon "Close" at bounding box center [872, 333] width 16 height 16
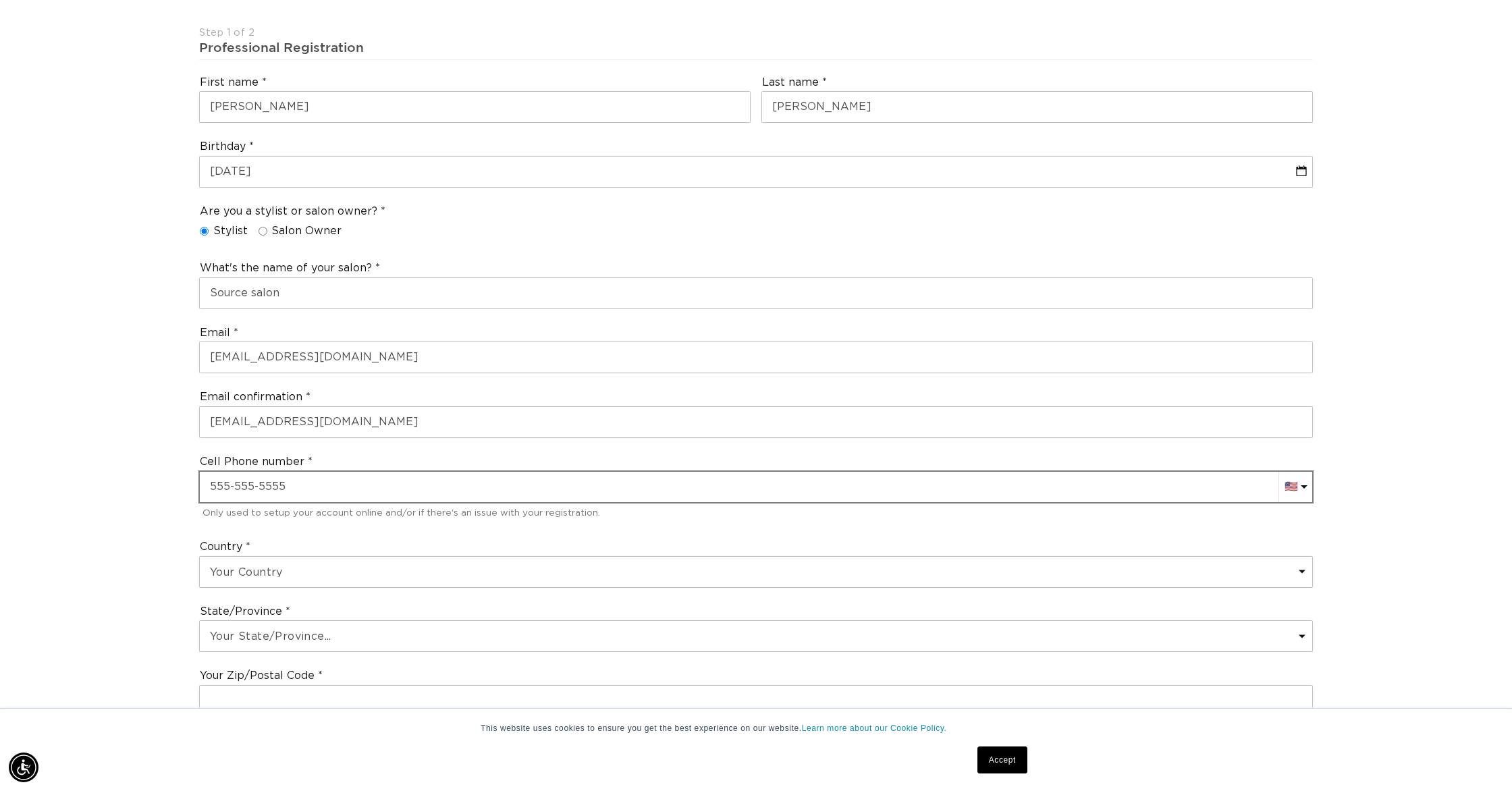
scroll to position [0, 2401]
click at [215, 489] on input "+1" at bounding box center [756, 487] width 1113 height 31
click at [325, 486] on input "+1 +85955936551" at bounding box center [756, 487] width 1113 height 31
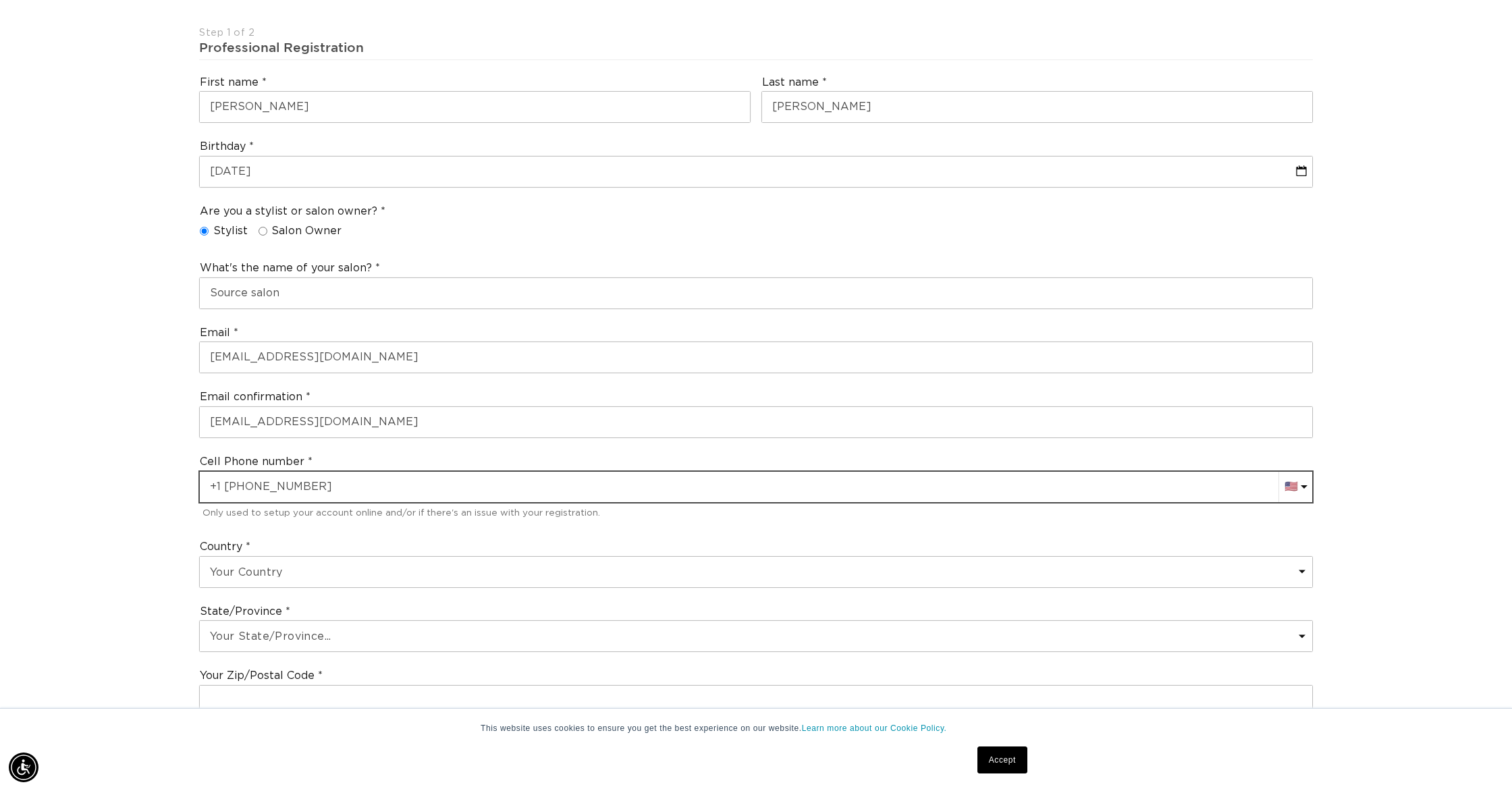
type input "+1 +8595593655"
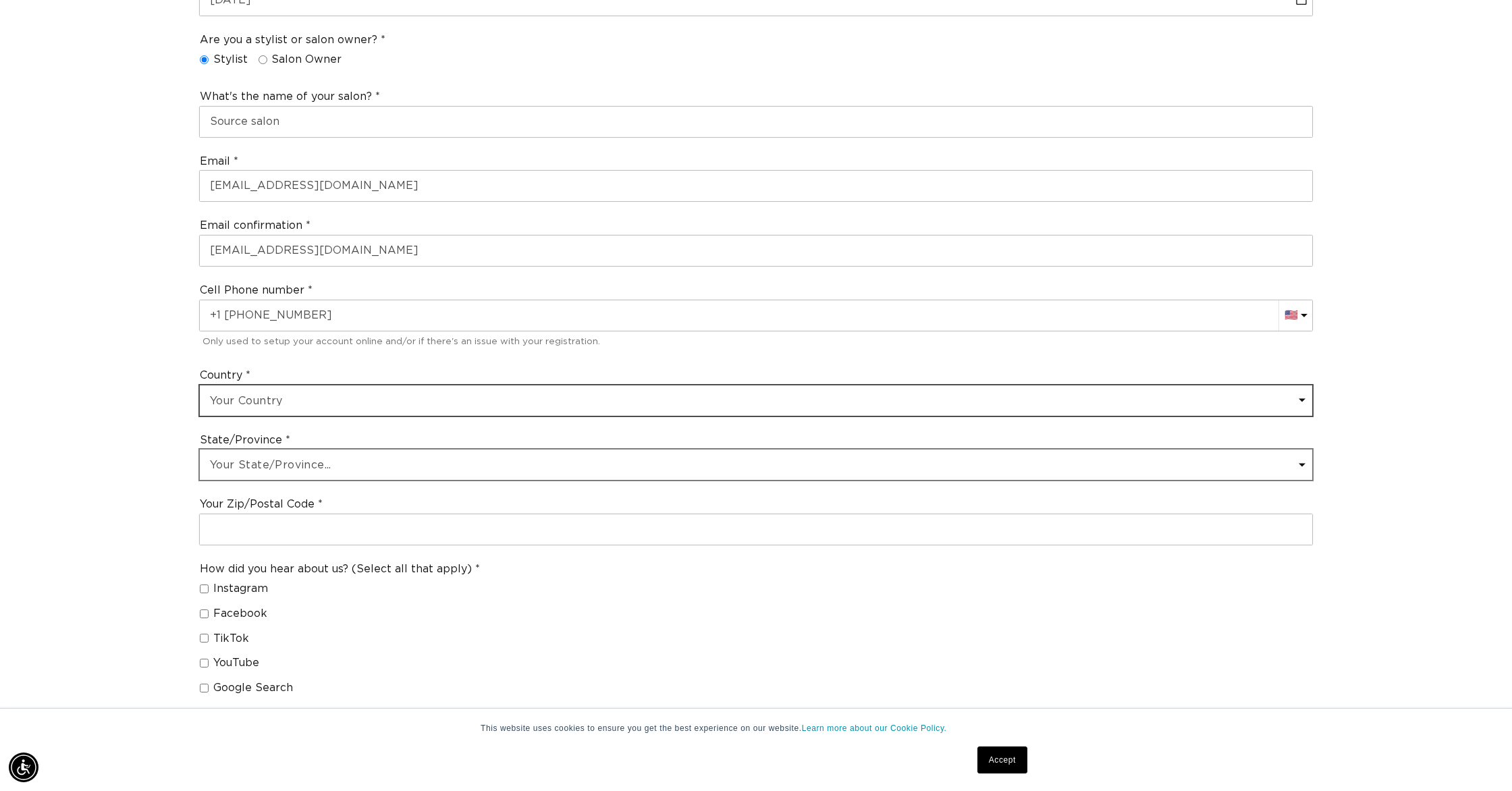
scroll to position [0, 0]
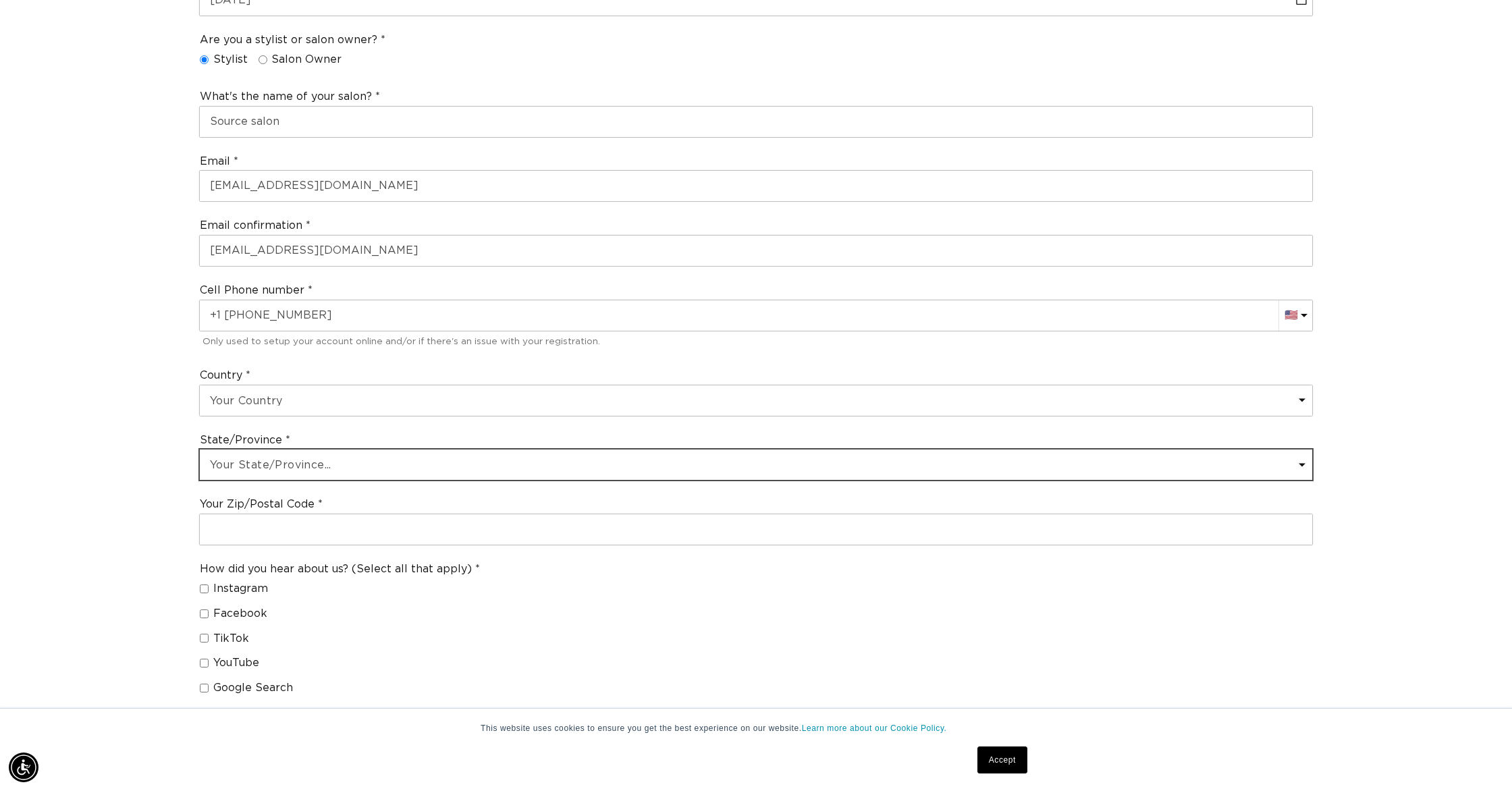
click at [271, 464] on select "Your State/Province... Alabama Alaska American Samoa Arizona Arkansas Californi…" at bounding box center [756, 465] width 1113 height 31
click at [309, 463] on select "Your State/Province... Alabama Alaska American Samoa Arizona Arkansas Californi…" at bounding box center [756, 465] width 1113 height 31
select select "Florida"
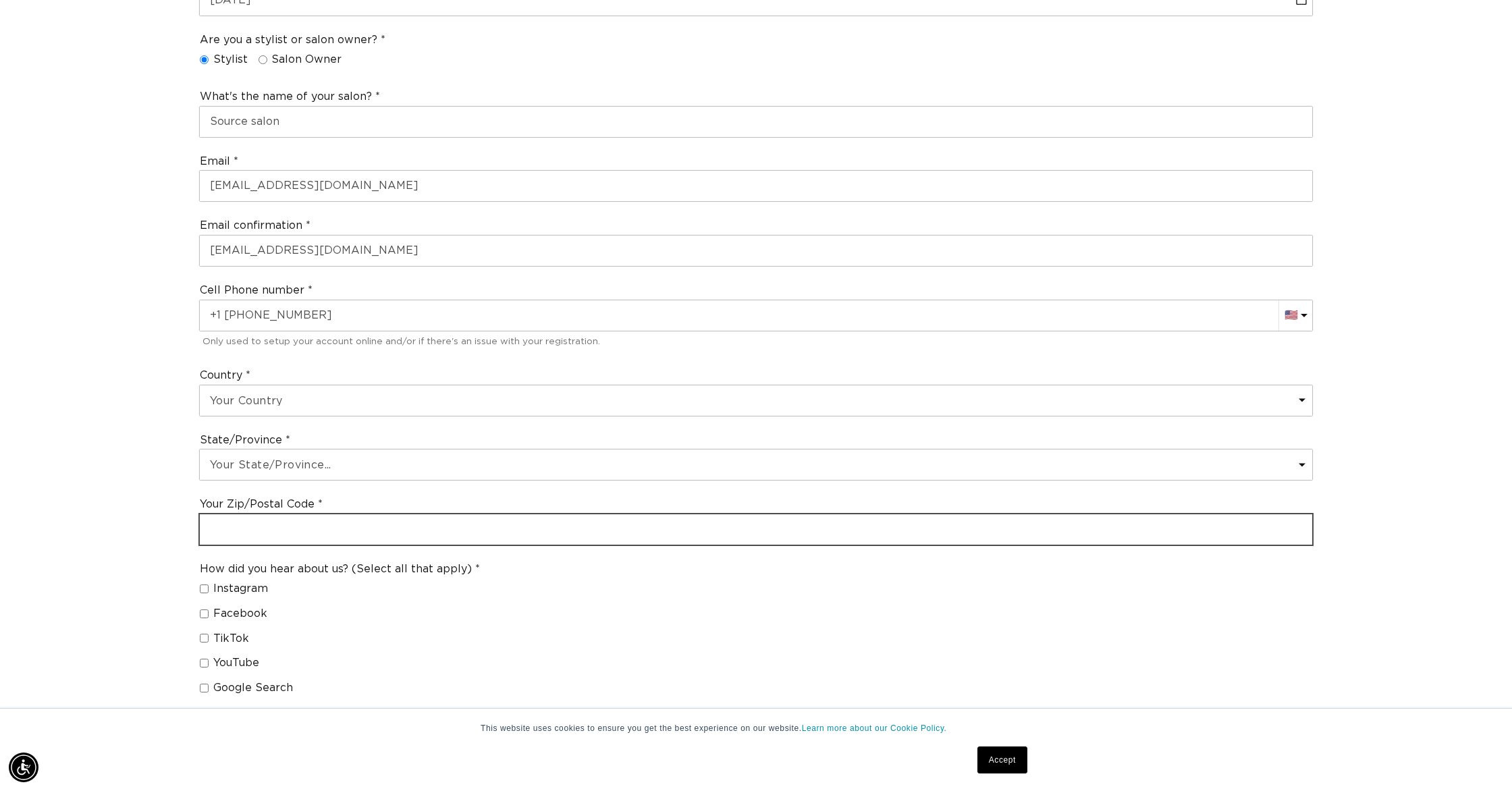
click at [311, 525] on input "text" at bounding box center [756, 529] width 1113 height 31
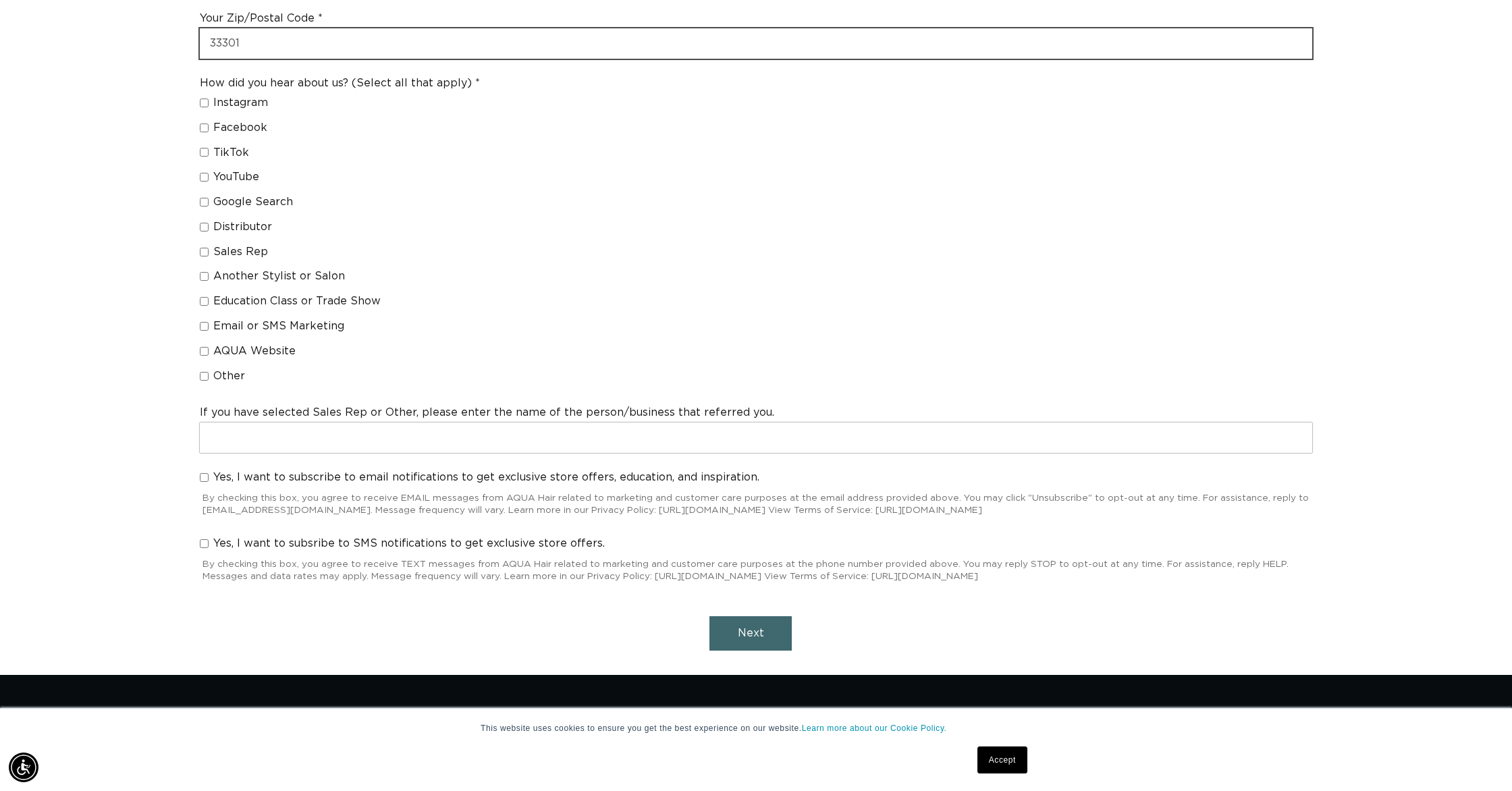
scroll to position [943, 0]
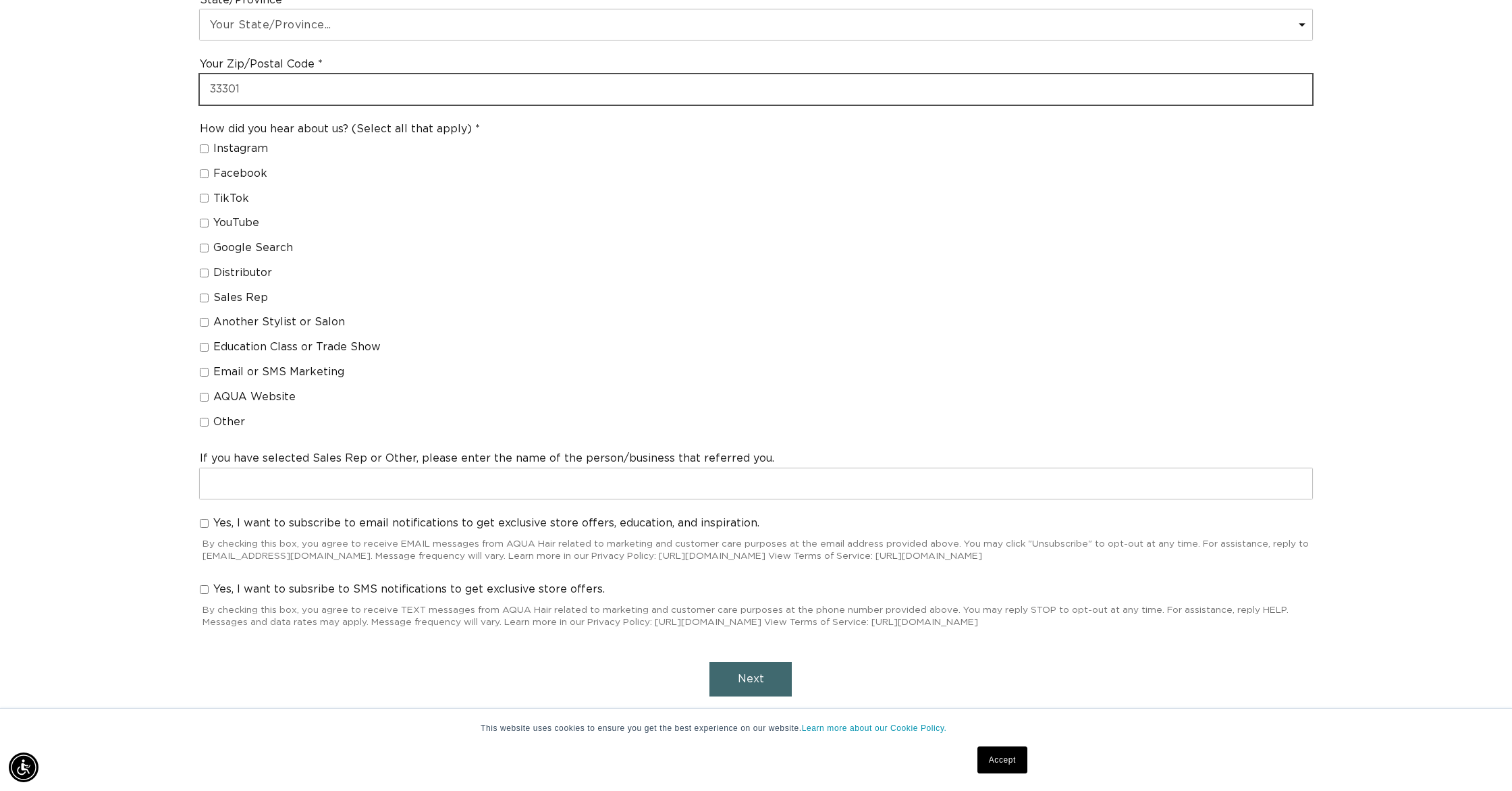
type input "33301"
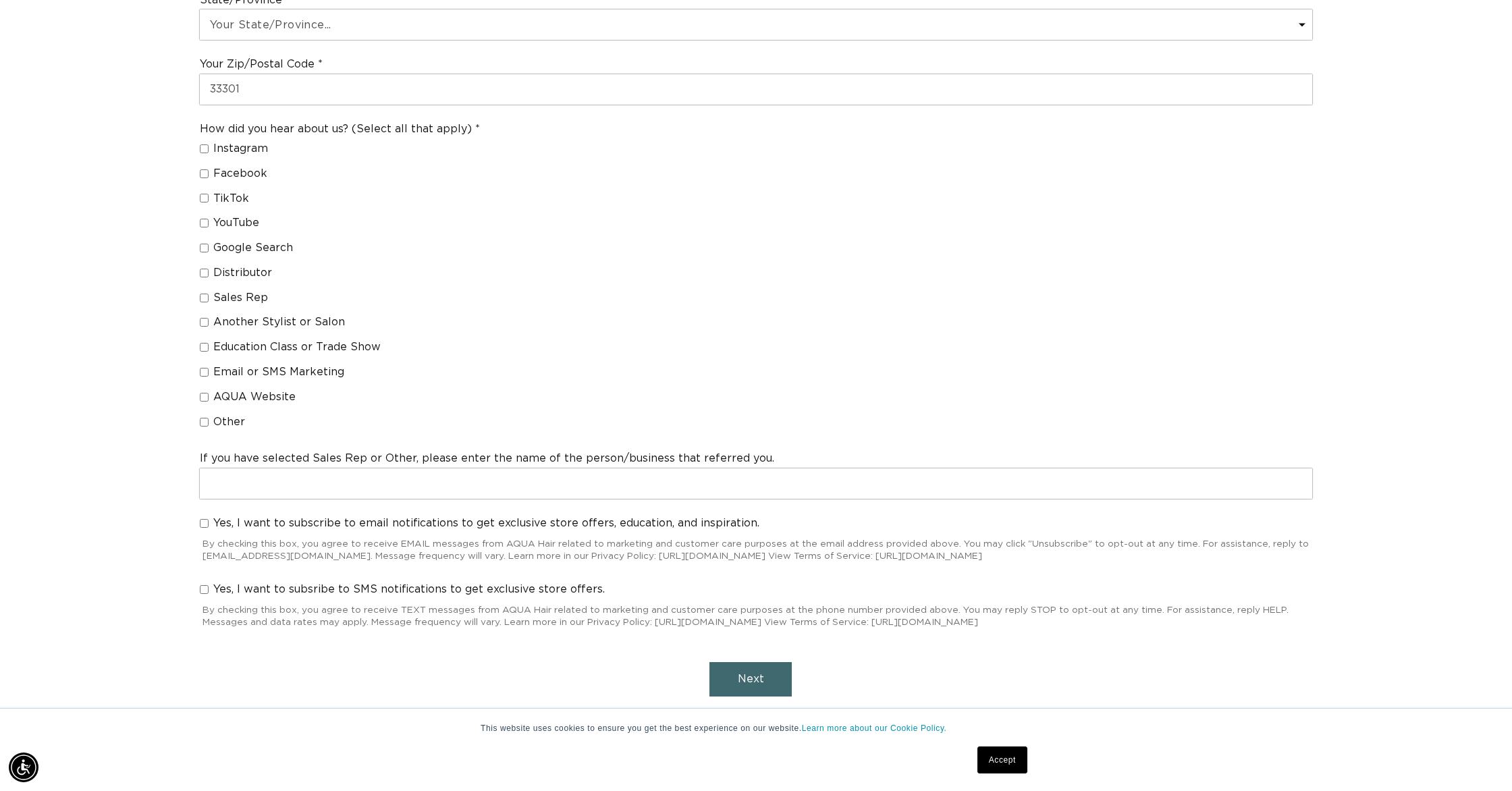
click at [206, 418] on input "Other" at bounding box center [203, 422] width 9 height 9
checkbox input "true"
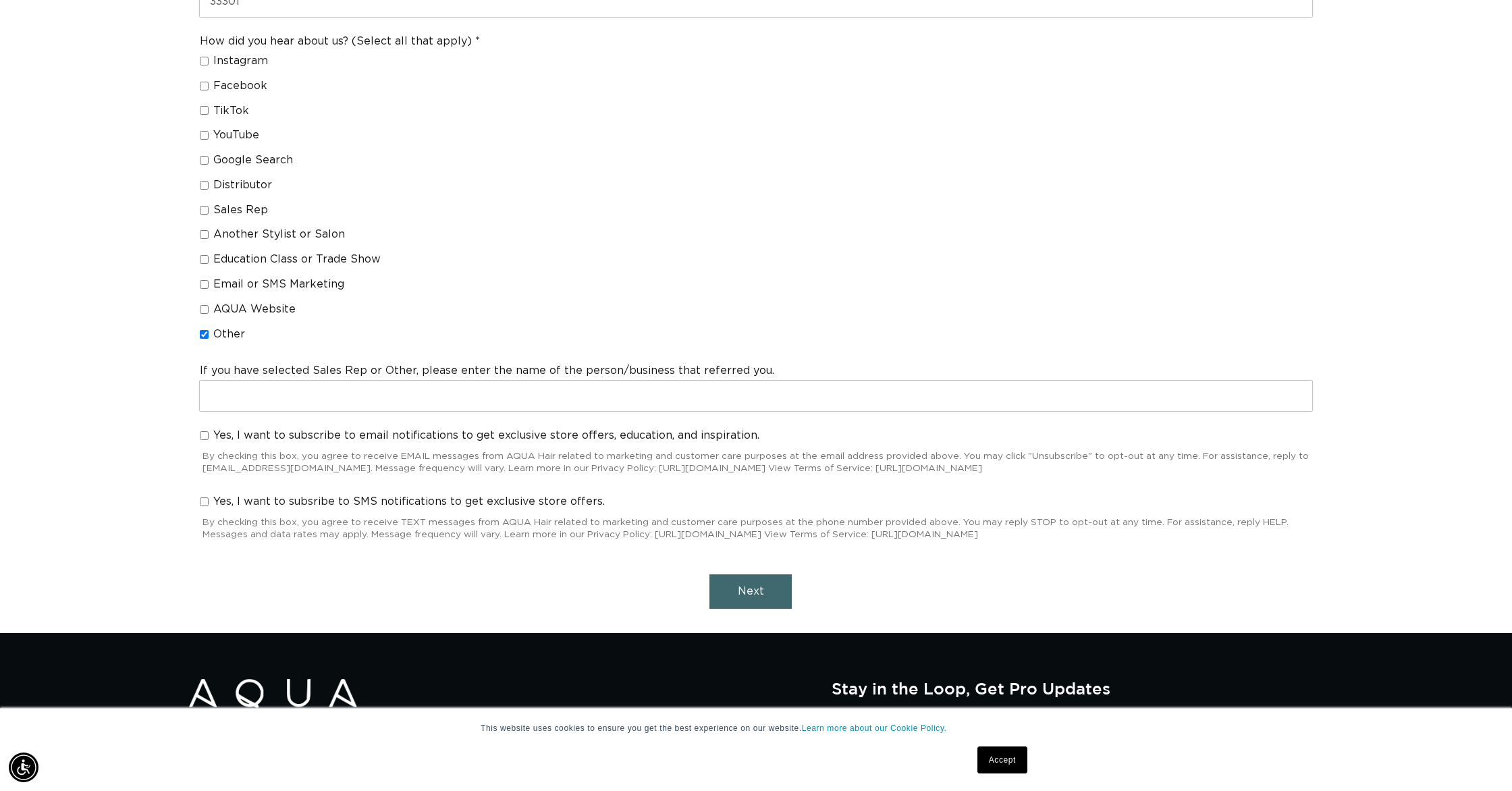
scroll to position [0, 2401]
click at [749, 582] on button "Next" at bounding box center [751, 592] width 83 height 35
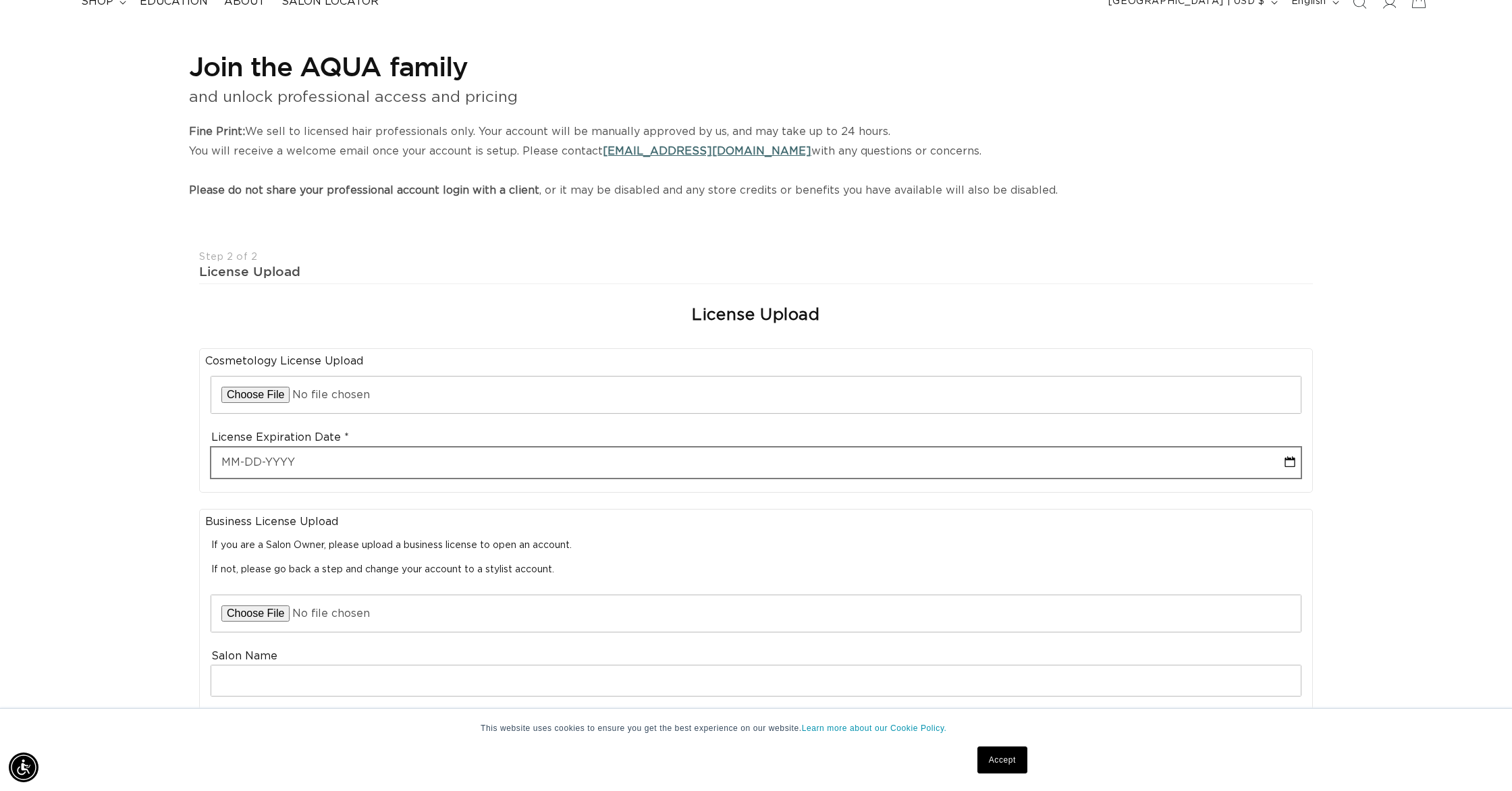
scroll to position [0, 1200]
click at [224, 459] on input "text" at bounding box center [756, 463] width 1090 height 31
select select "9"
click at [322, 484] on select "2025 2026 2027 2028 2029 2030 2031 2032 2033 2034 2035 2036 2037 2038 2039 2040" at bounding box center [309, 488] width 49 height 17
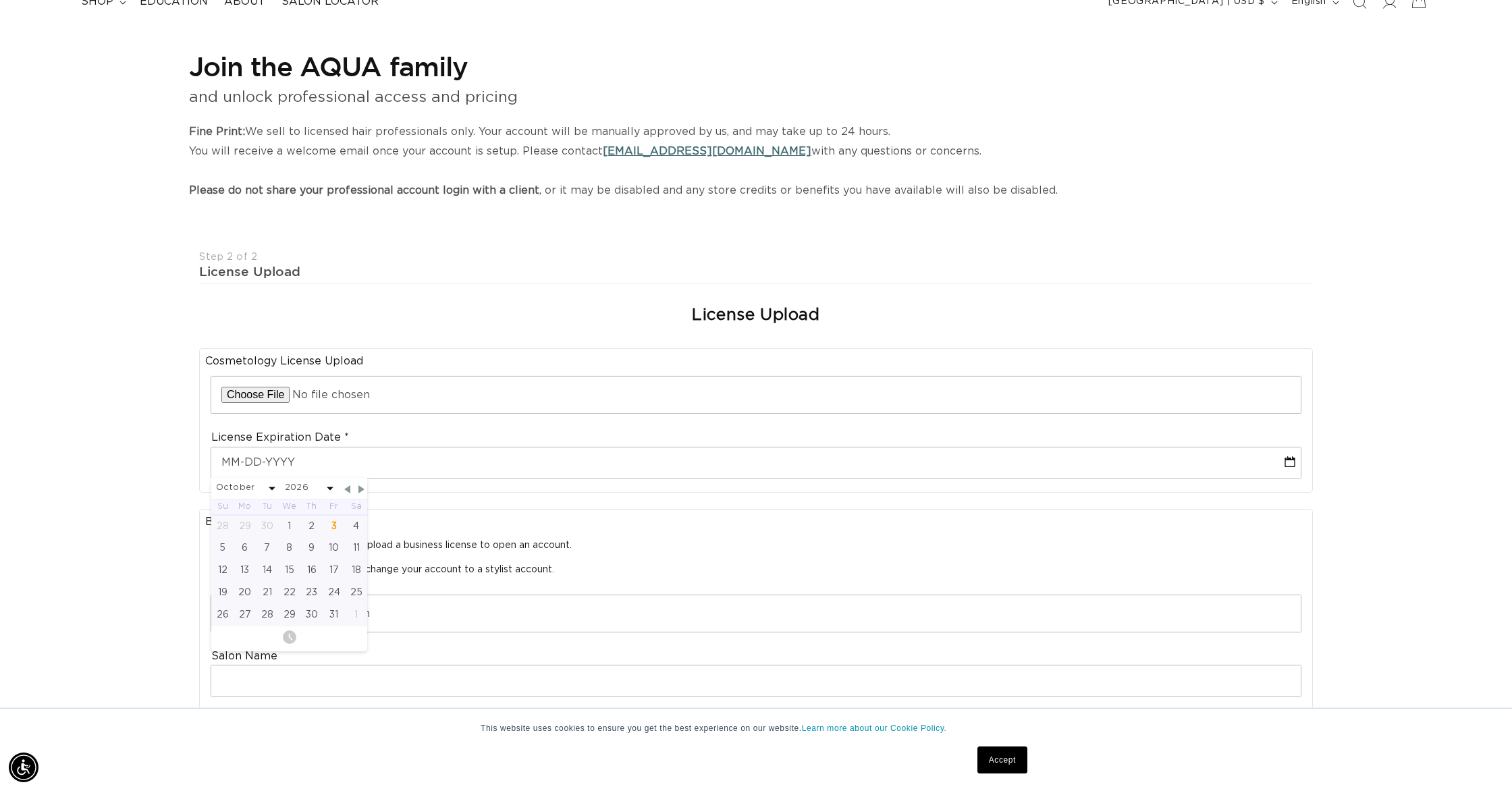
select select "9"
select select "2026"
click at [351, 617] on div "31" at bounding box center [356, 615] width 22 height 22
type input "10-31-2026"
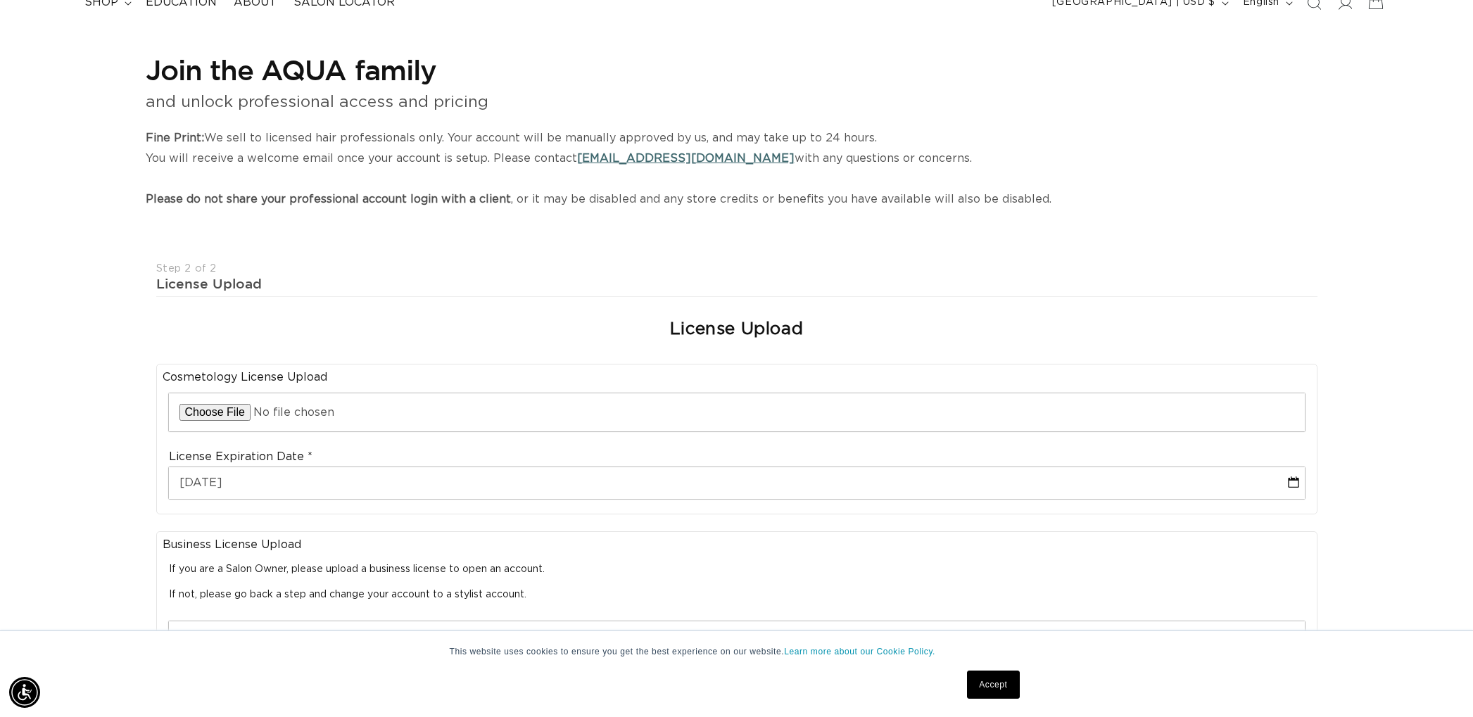
scroll to position [0, 2503]
drag, startPoint x: 1422, startPoint y: 125, endPoint x: 1282, endPoint y: 135, distance: 140.5
click at [1258, 161] on div "Join the AQUA family and unlock professional access and pricing Fine Print: We …" at bounding box center [736, 570] width 1473 height 1076
type input "C:\fakepath\license8006698.pdf"
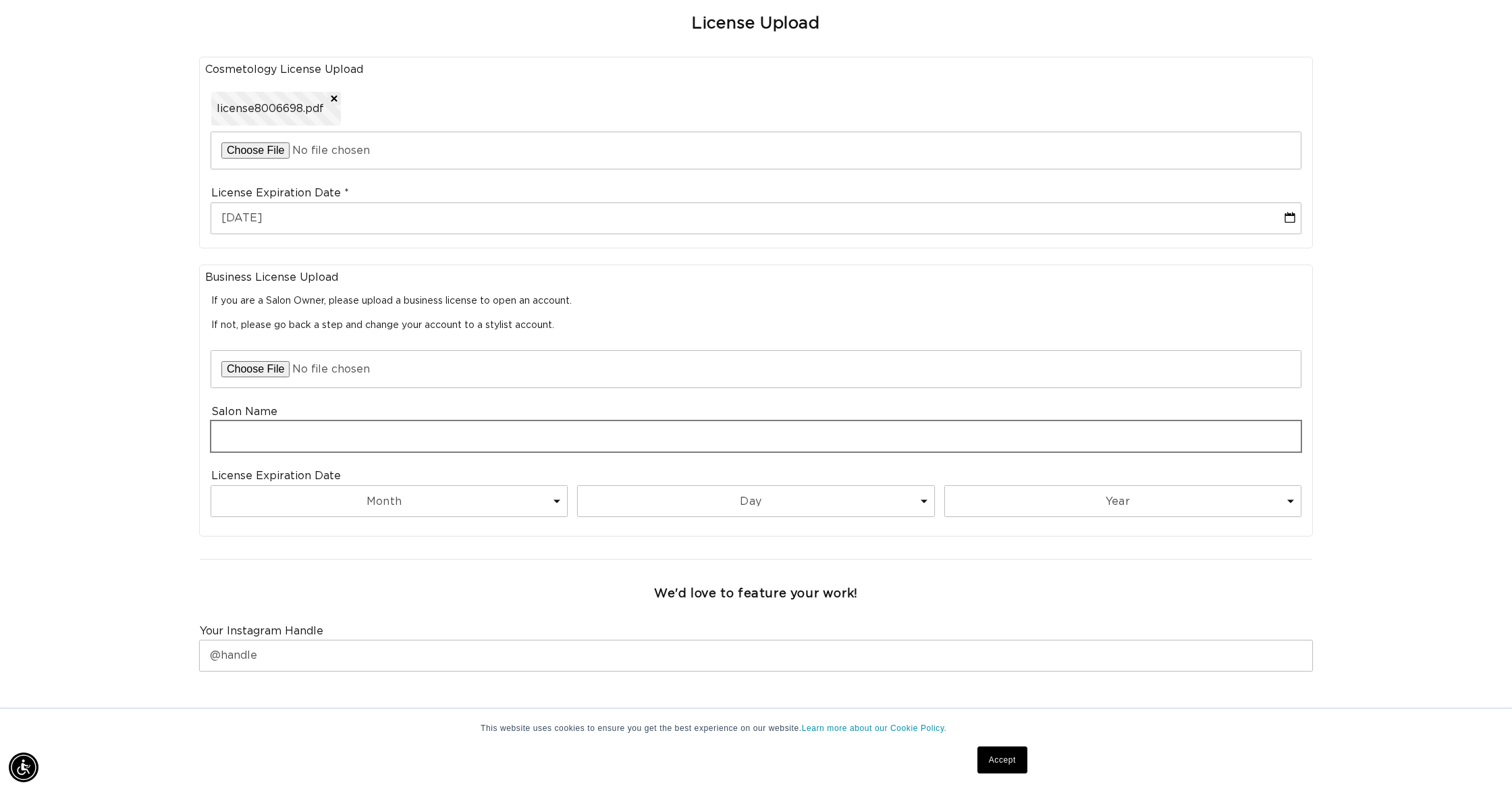
scroll to position [0, 2401]
click at [435, 507] on select "Month 1 2 3 4 5 6 7 8 9 10 11 12" at bounding box center [389, 501] width 356 height 31
click at [90, 282] on div "Join the AQUA family and unlock professional access and pricing Fine Print: We …" at bounding box center [756, 278] width 1512 height 1079
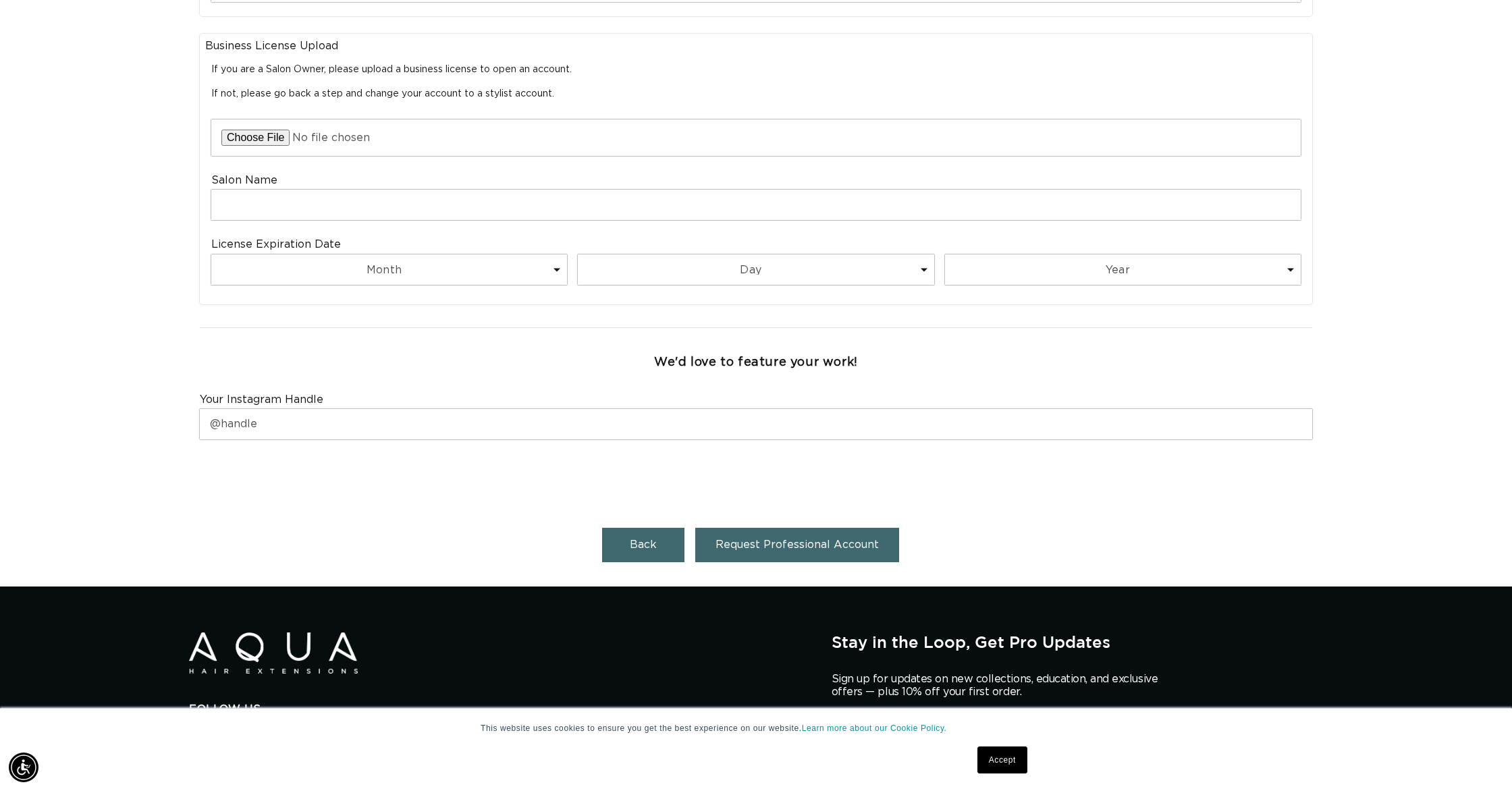
scroll to position [617, 0]
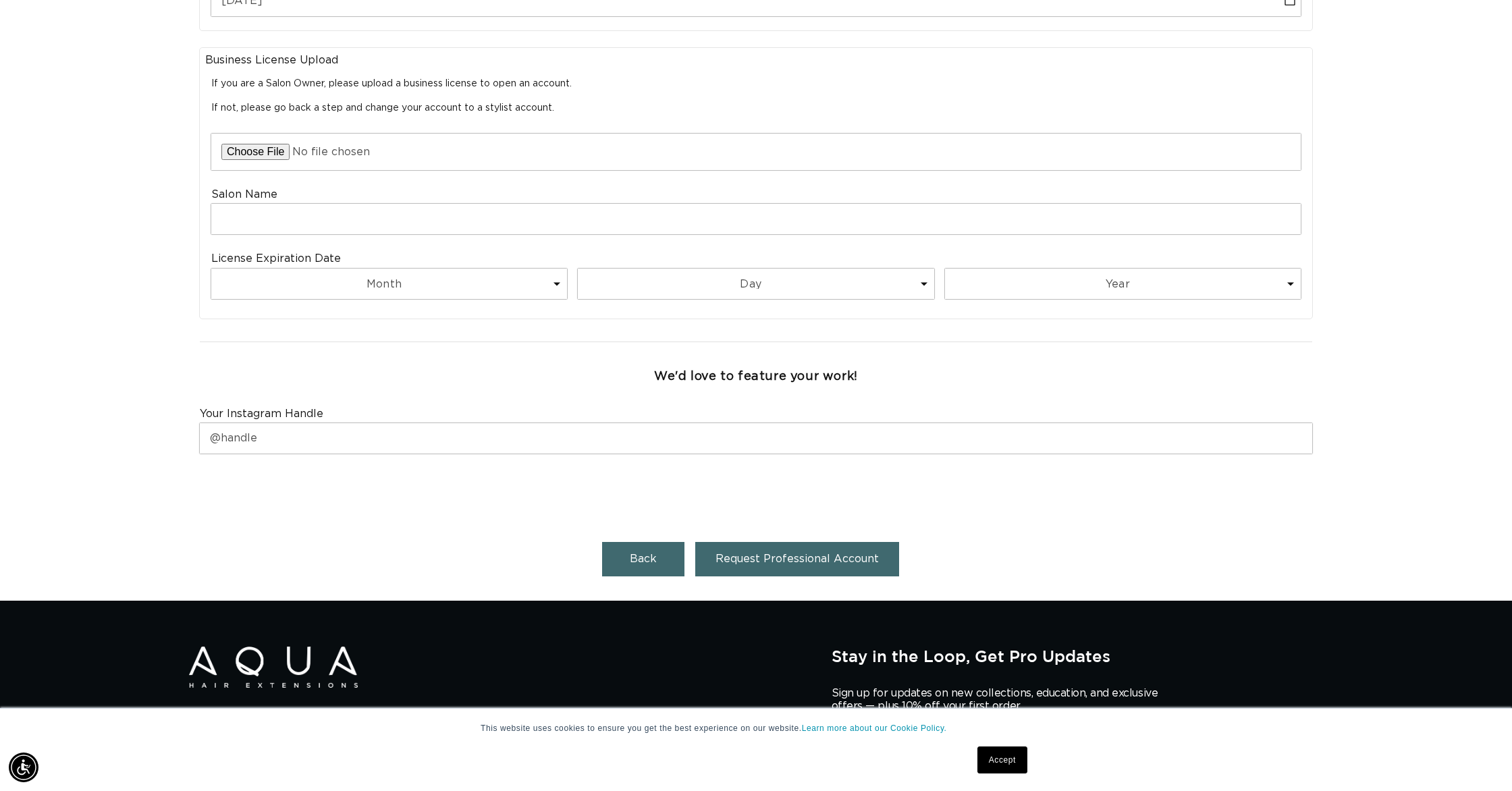
click at [818, 551] on button "Request Professional Account" at bounding box center [797, 559] width 204 height 35
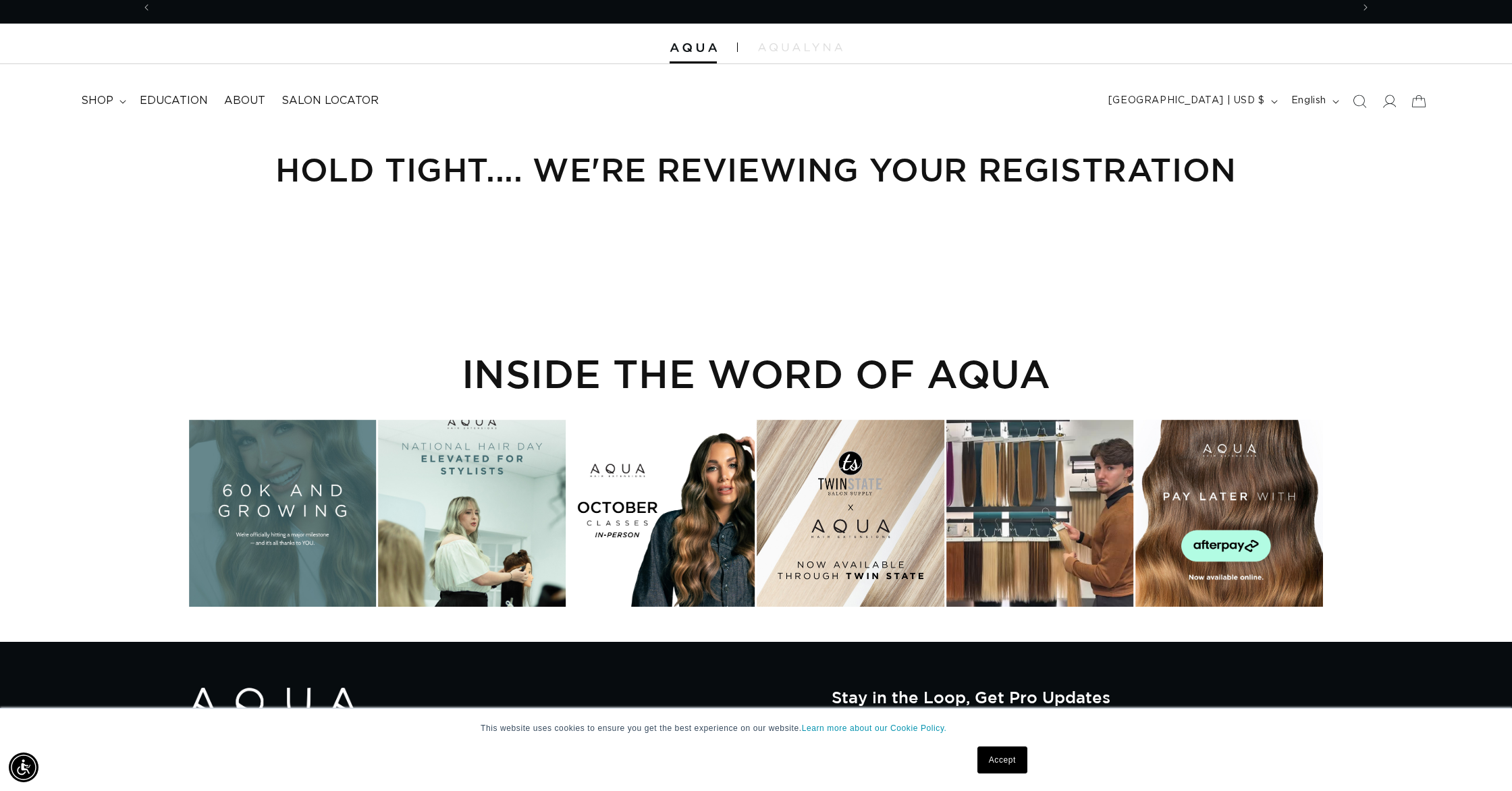
scroll to position [0, 2401]
